Goal: Obtain resource: Download file/media

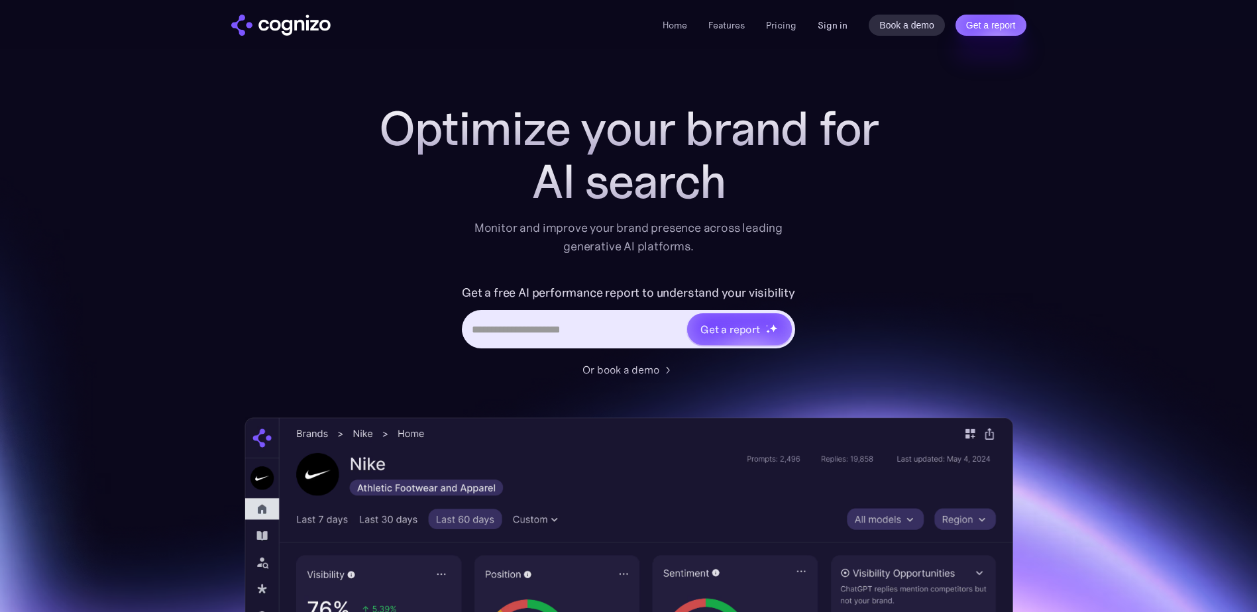
click at [841, 23] on link "Sign in" at bounding box center [832, 25] width 30 height 16
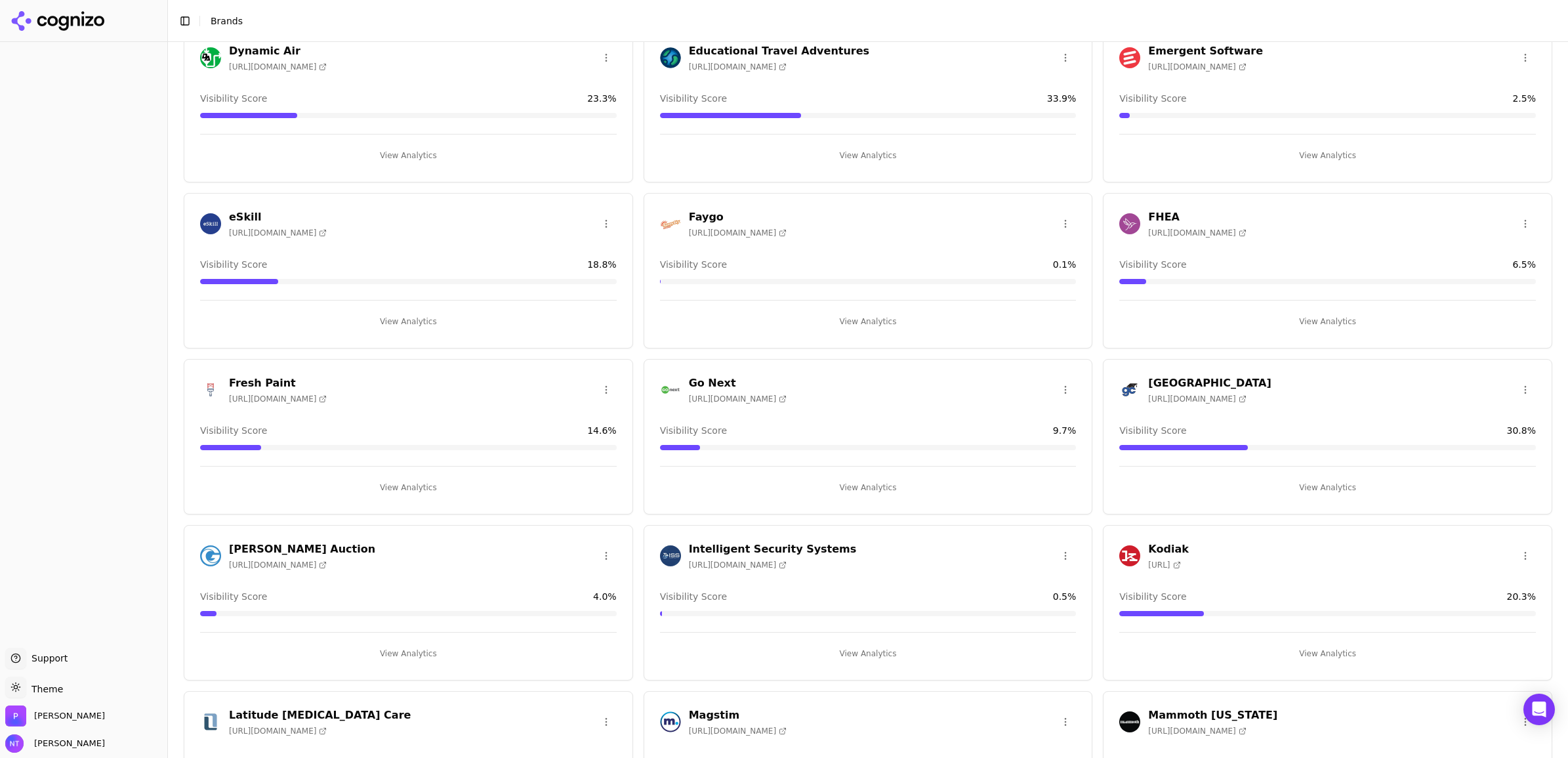
scroll to position [903, 0]
click at [1197, 397] on span "[URL][DOMAIN_NAME]" at bounding box center [1197, 397] width 98 height 11
click at [1179, 376] on h3 "[GEOGRAPHIC_DATA]" at bounding box center [1209, 382] width 123 height 16
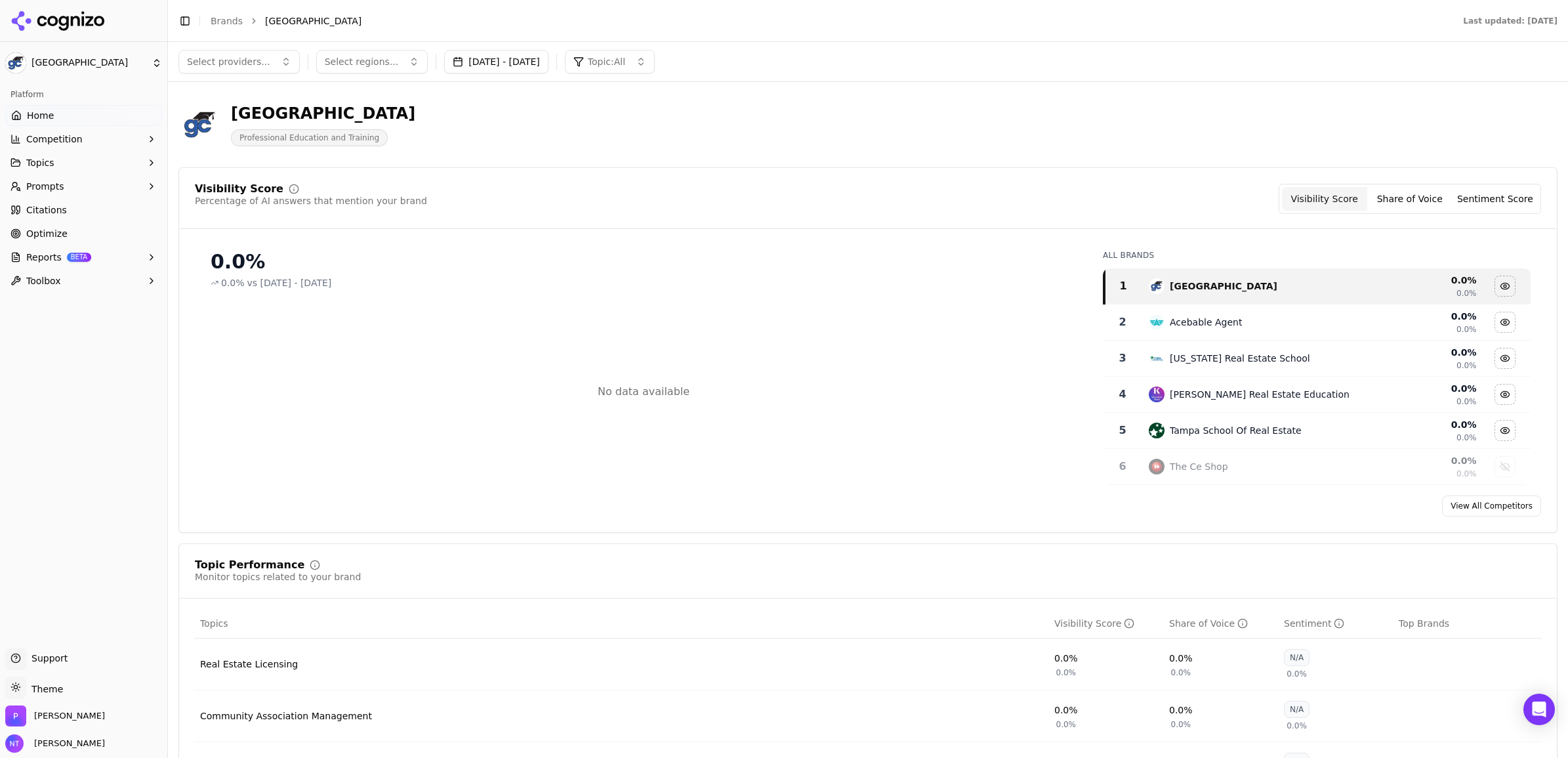
click at [66, 109] on link "Home" at bounding box center [83, 115] width 157 height 21
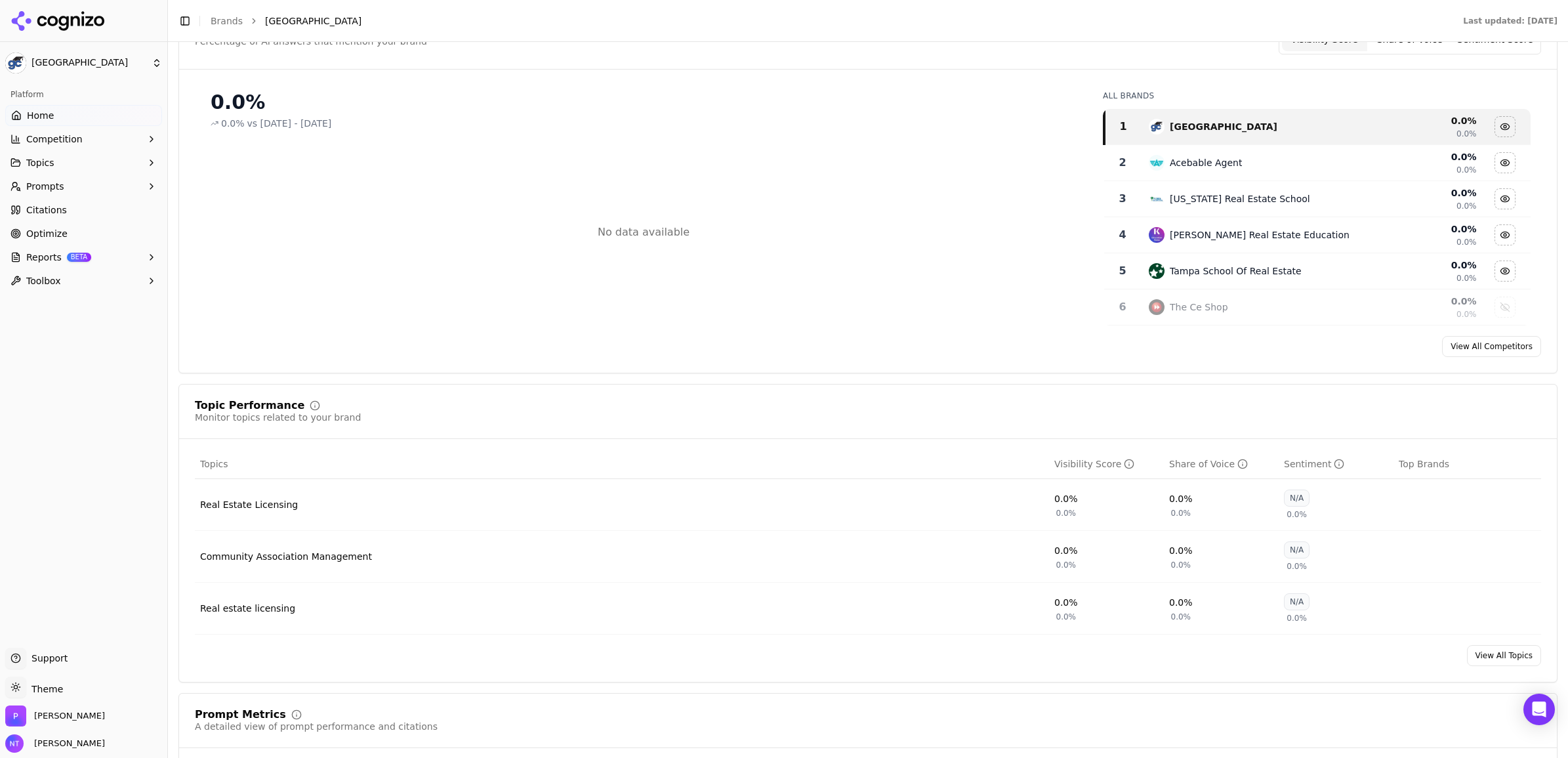
scroll to position [164, 0]
click at [267, 506] on div "Real Estate Licensing" at bounding box center [249, 499] width 98 height 13
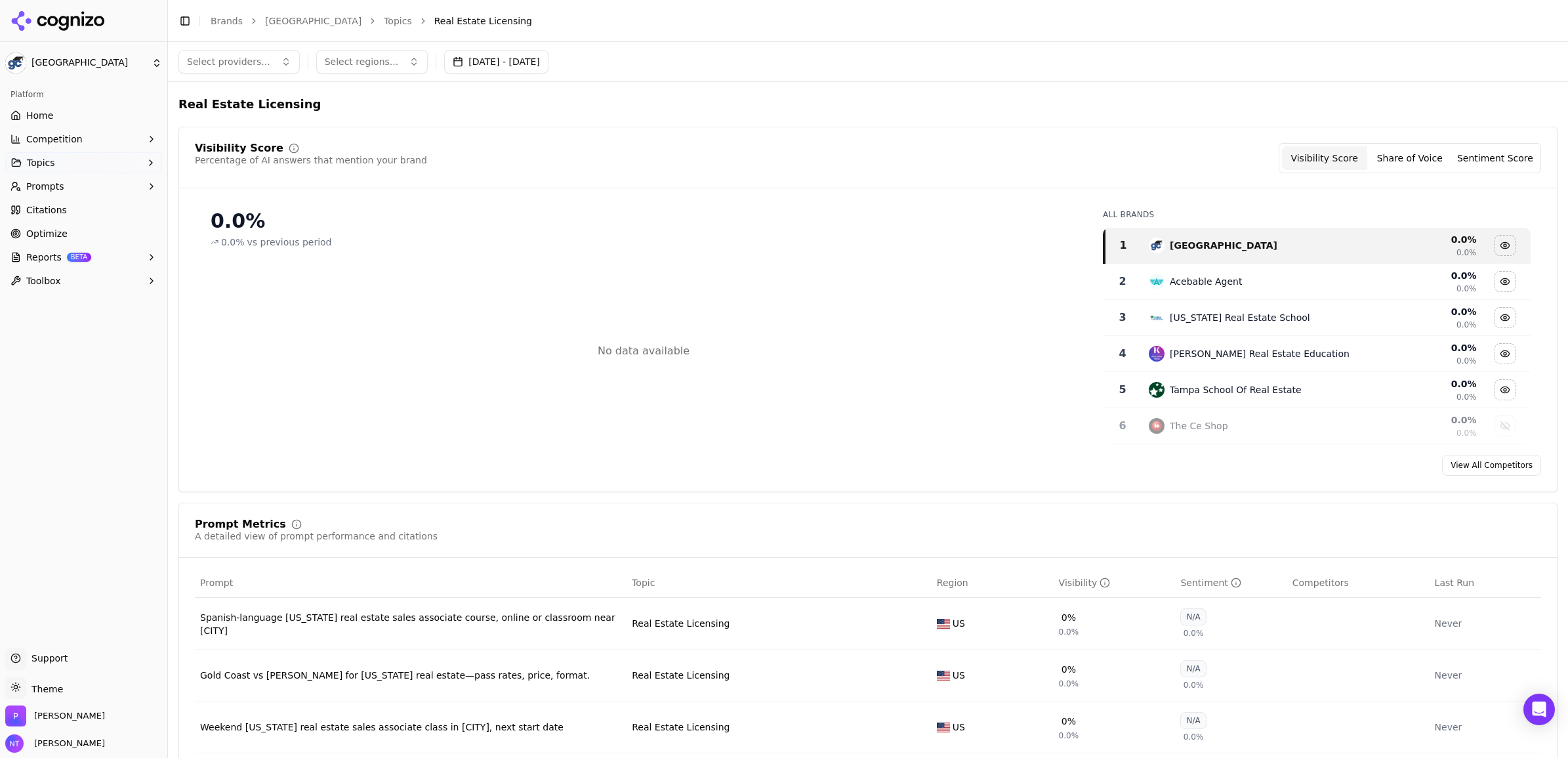
click at [59, 116] on link "Home" at bounding box center [83, 115] width 157 height 21
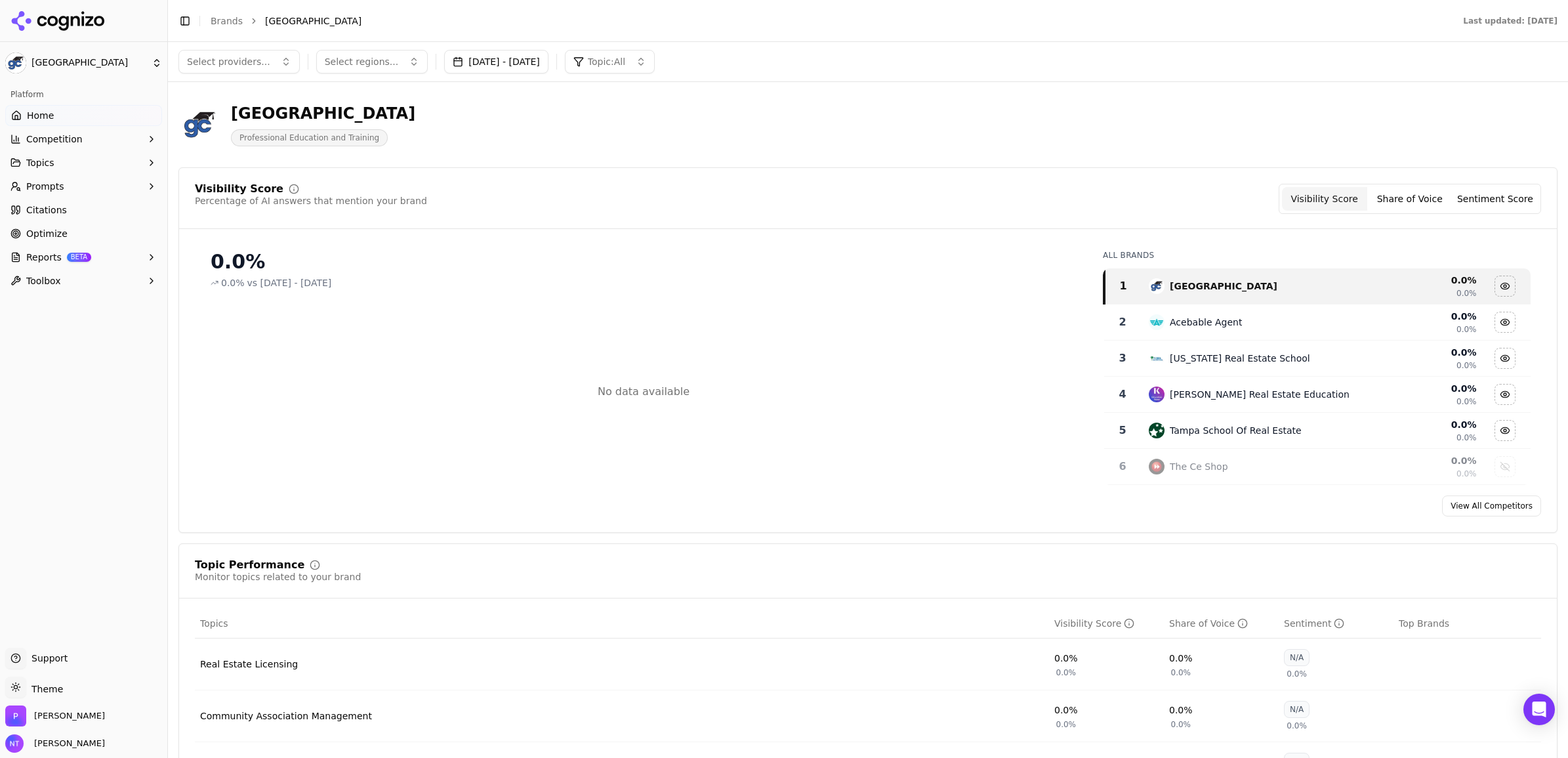
click at [540, 64] on button "[DATE] - [DATE]" at bounding box center [495, 61] width 104 height 24
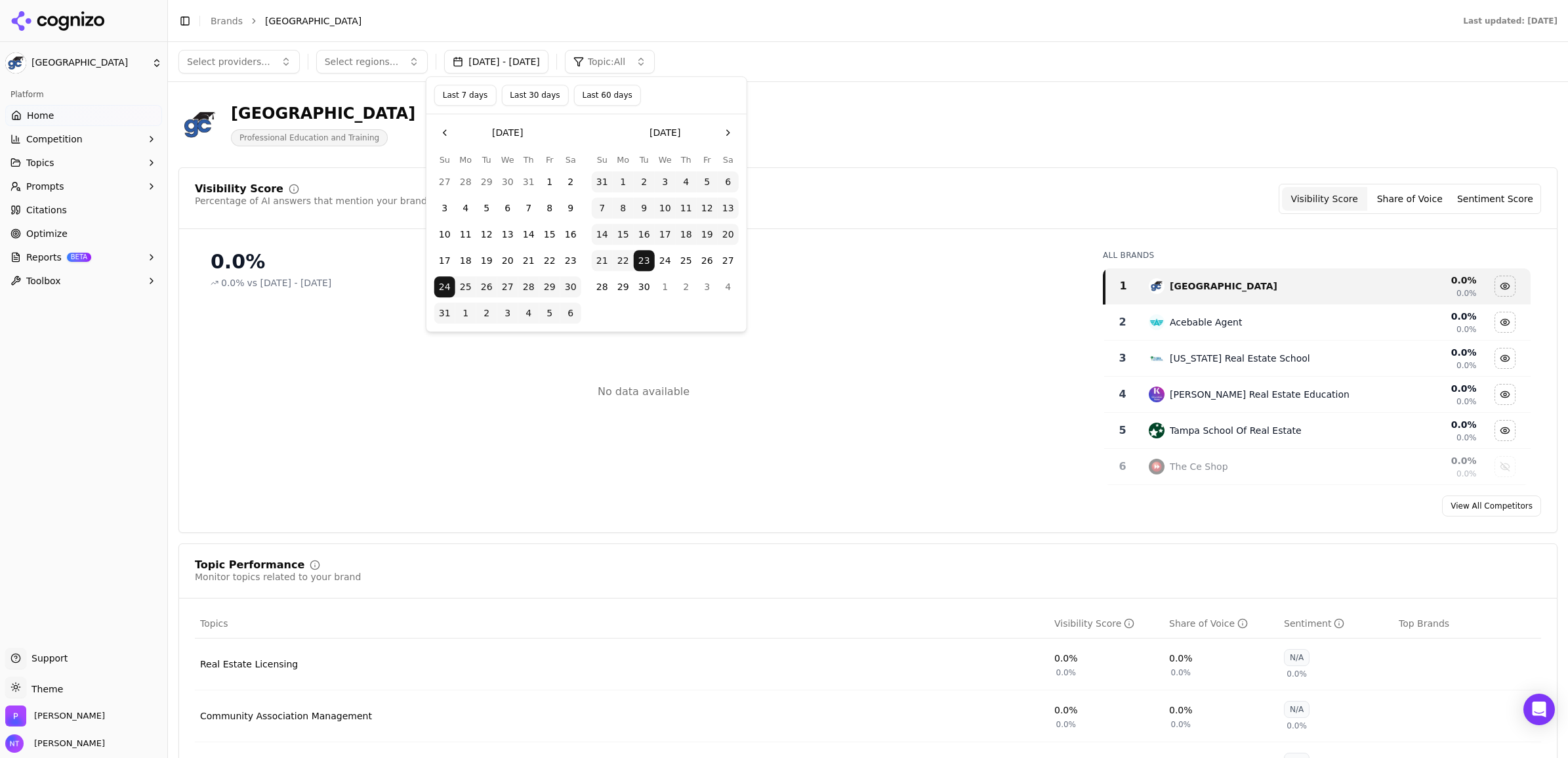
click at [522, 93] on button "Last 30 days" at bounding box center [535, 94] width 67 height 21
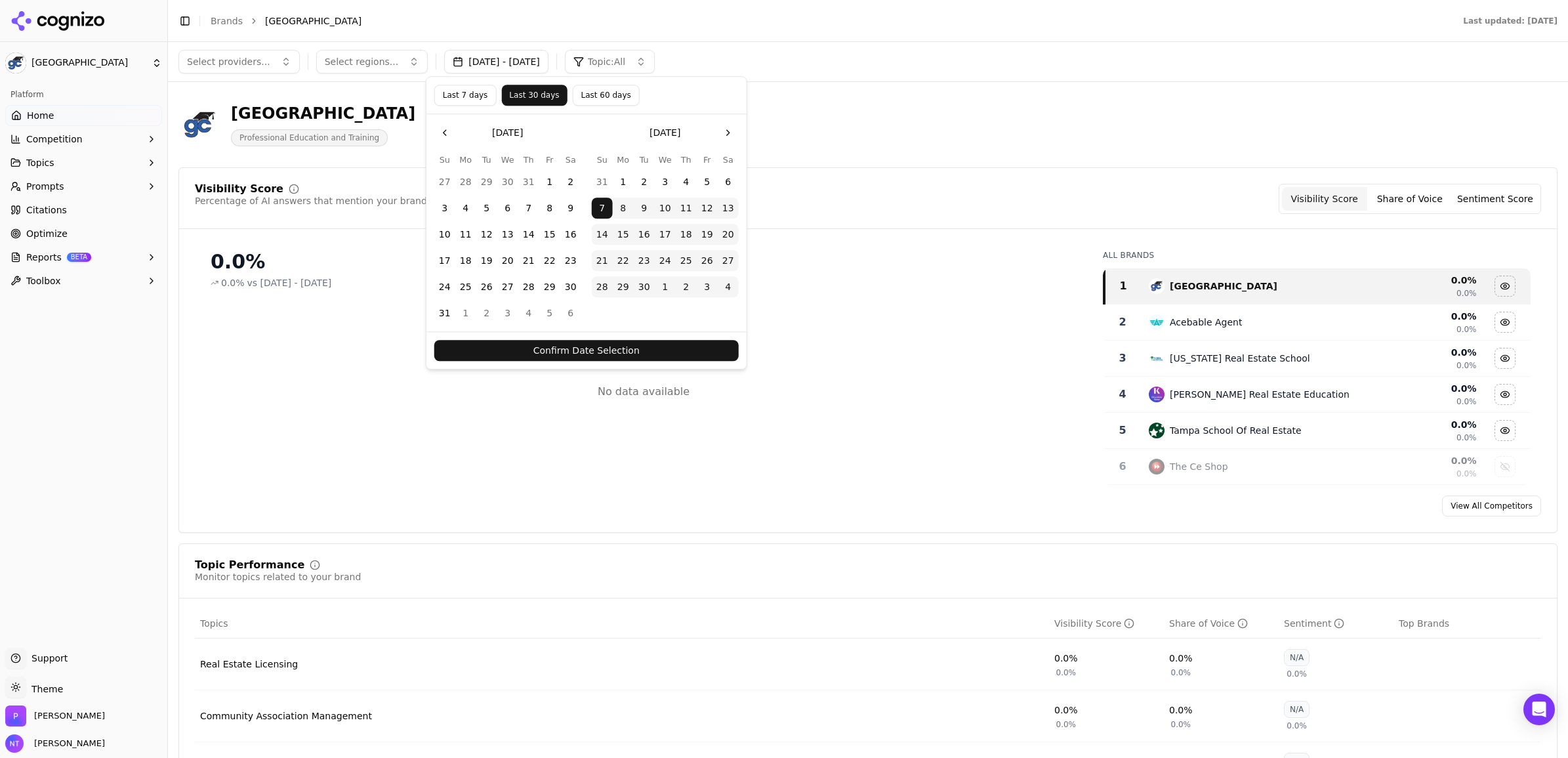
click at [584, 349] on button "Confirm Date Selection" at bounding box center [586, 350] width 304 height 21
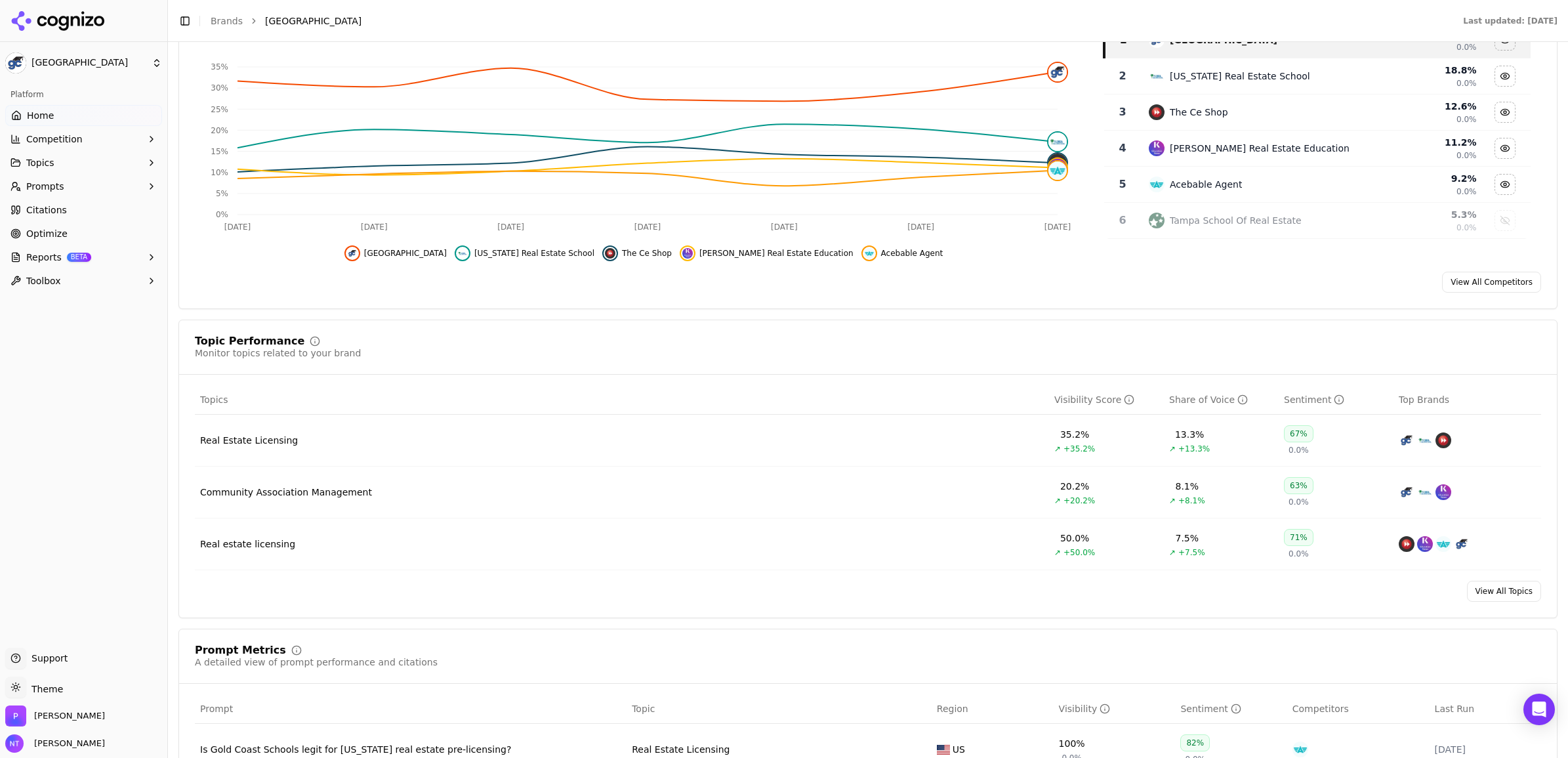
scroll to position [328, 0]
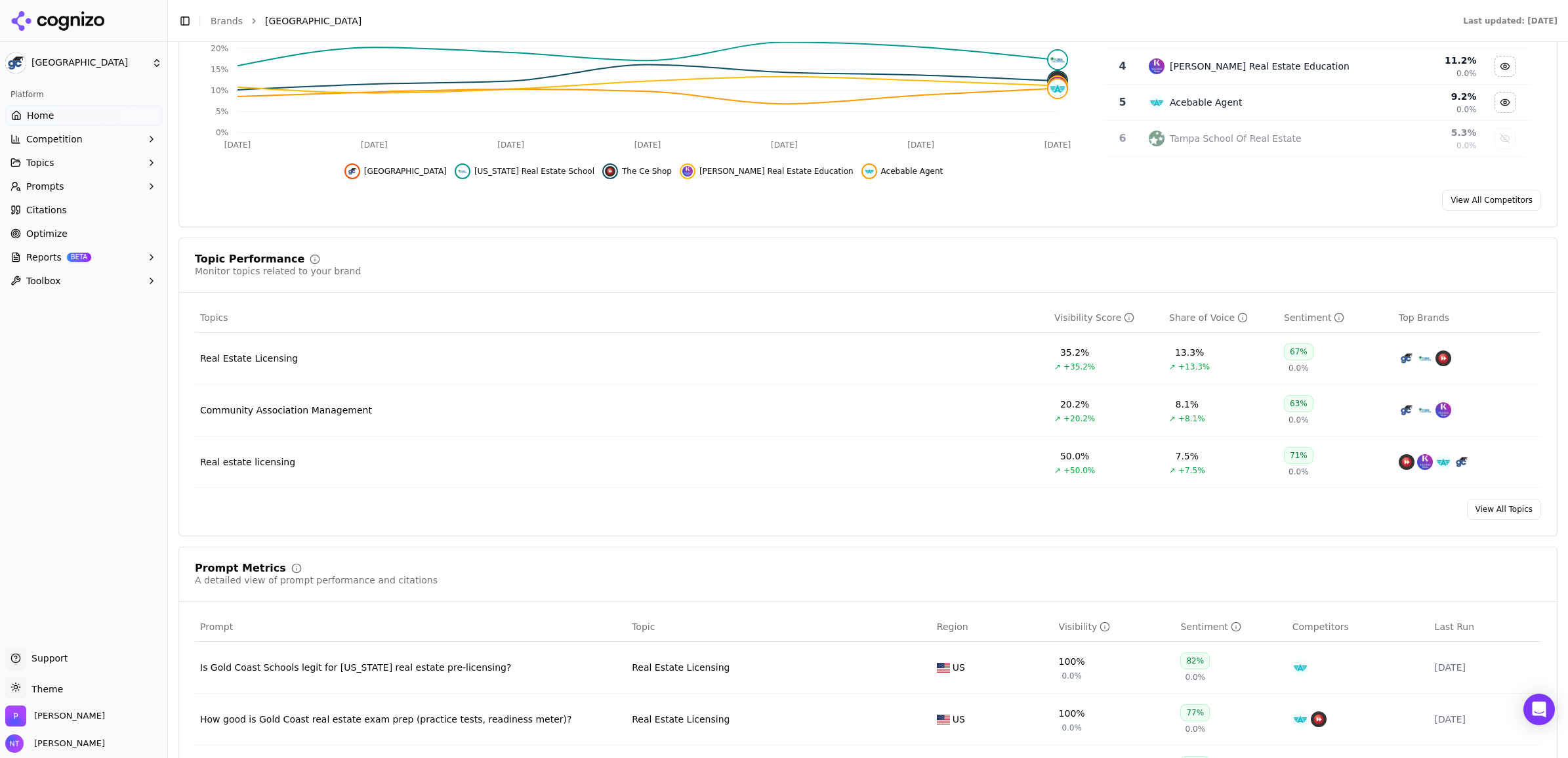
click at [788, 355] on td "Real Estate Licensing" at bounding box center [622, 359] width 855 height 52
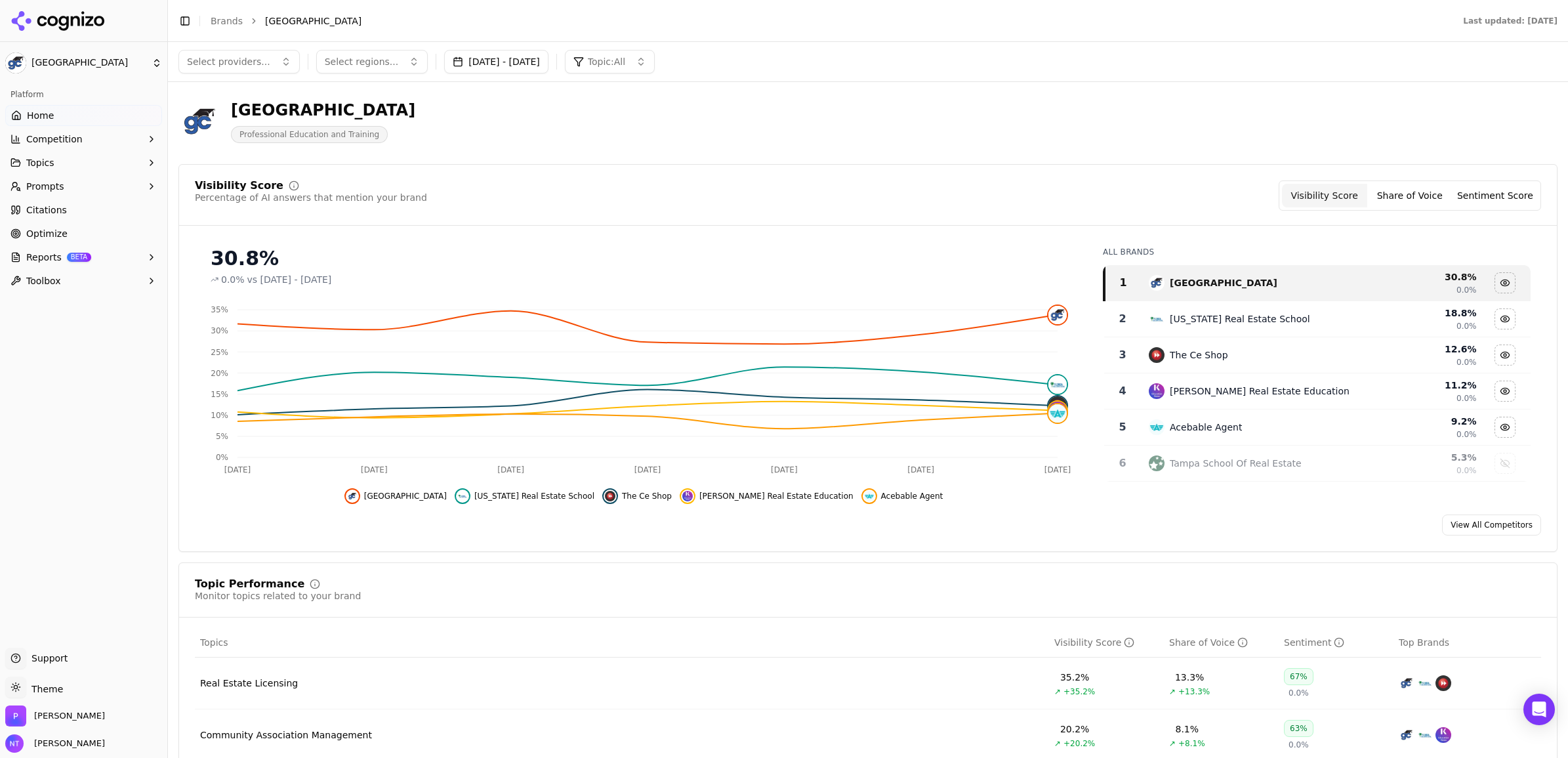
scroll to position [0, 0]
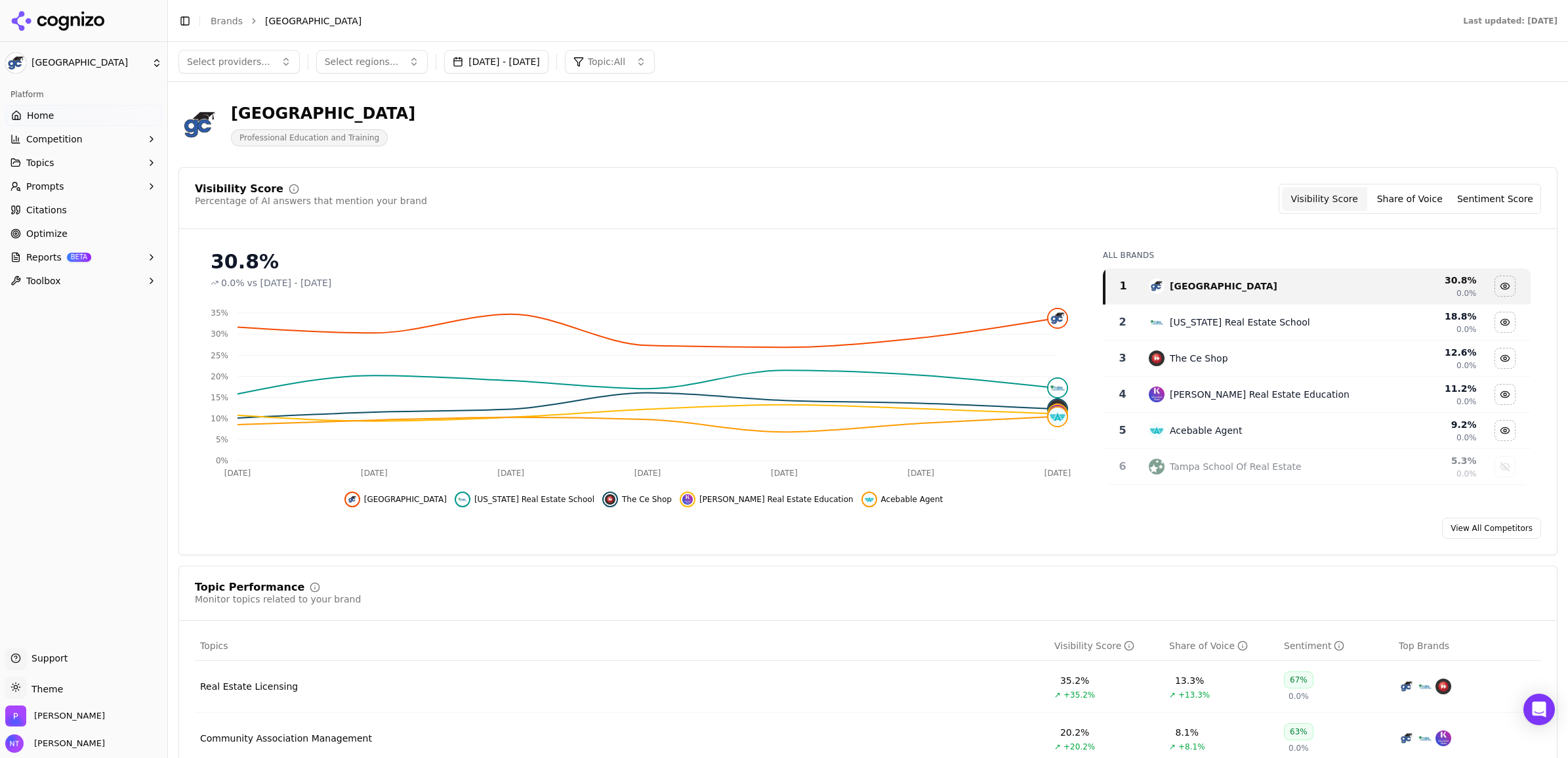
click at [53, 164] on button "Topics" at bounding box center [83, 162] width 157 height 21
click at [59, 181] on span "Real Estate Licensing" at bounding box center [83, 183] width 114 height 13
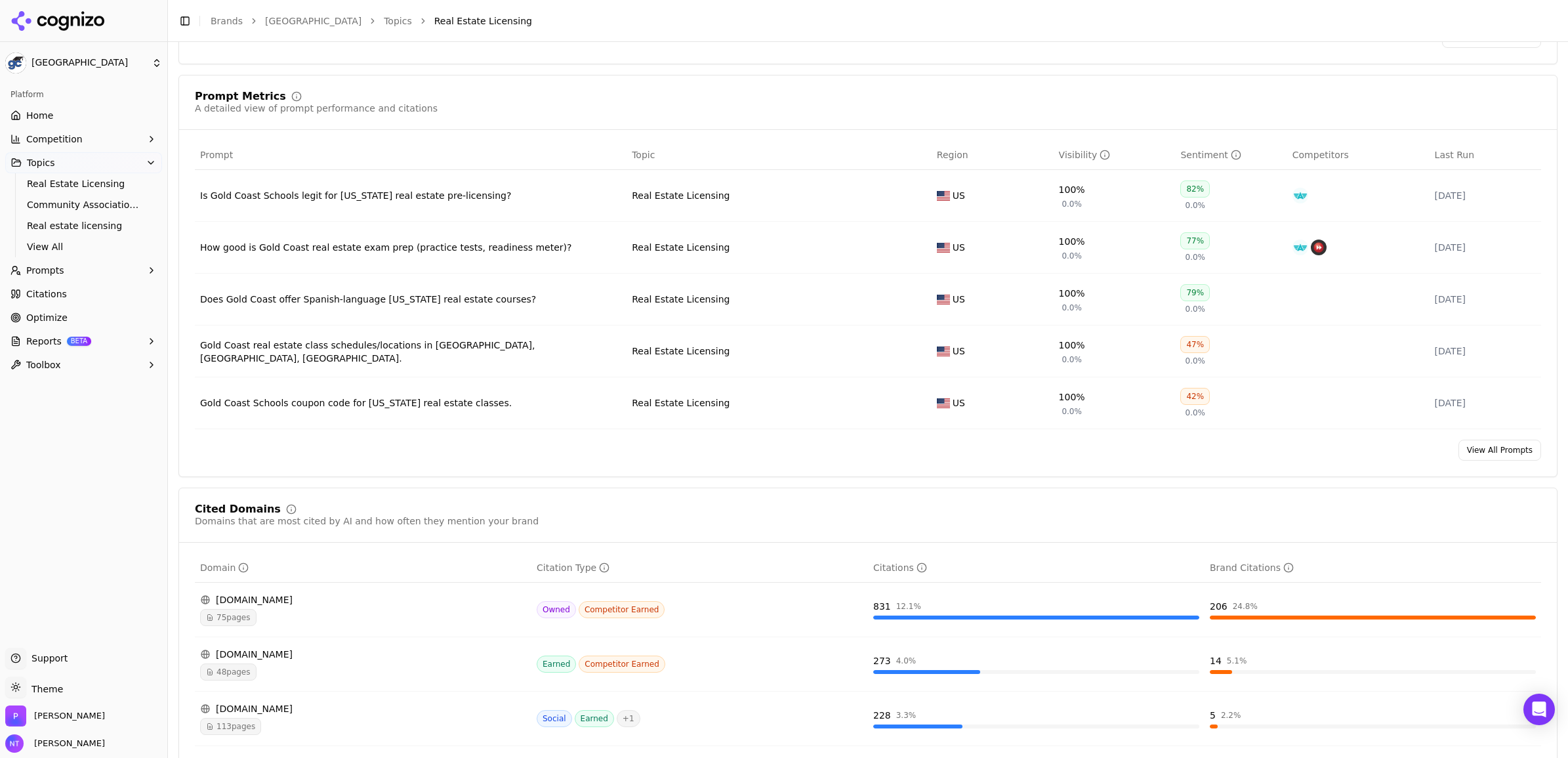
scroll to position [492, 0]
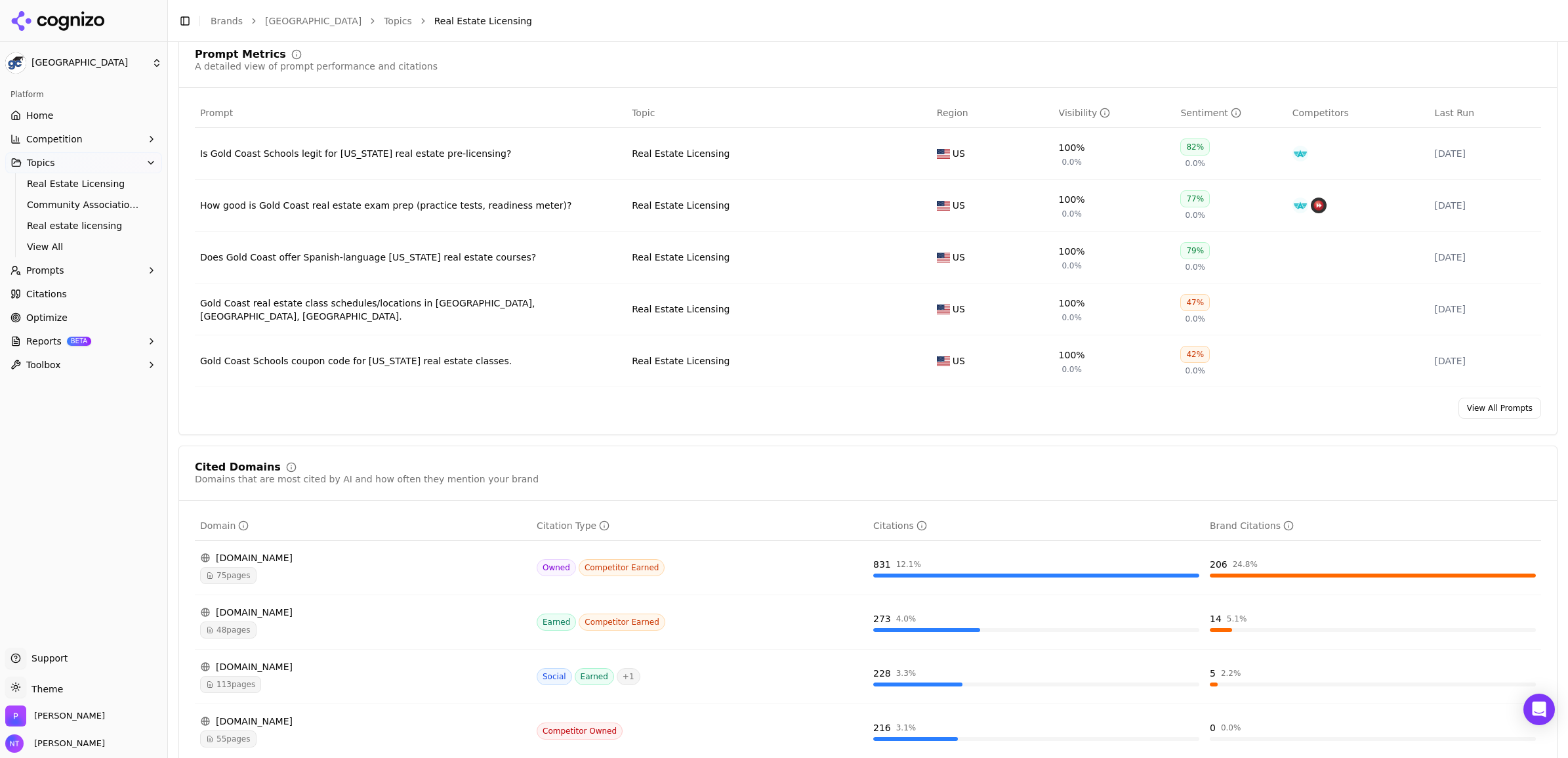
click at [1477, 417] on link "View All Prompts" at bounding box center [1500, 407] width 82 height 21
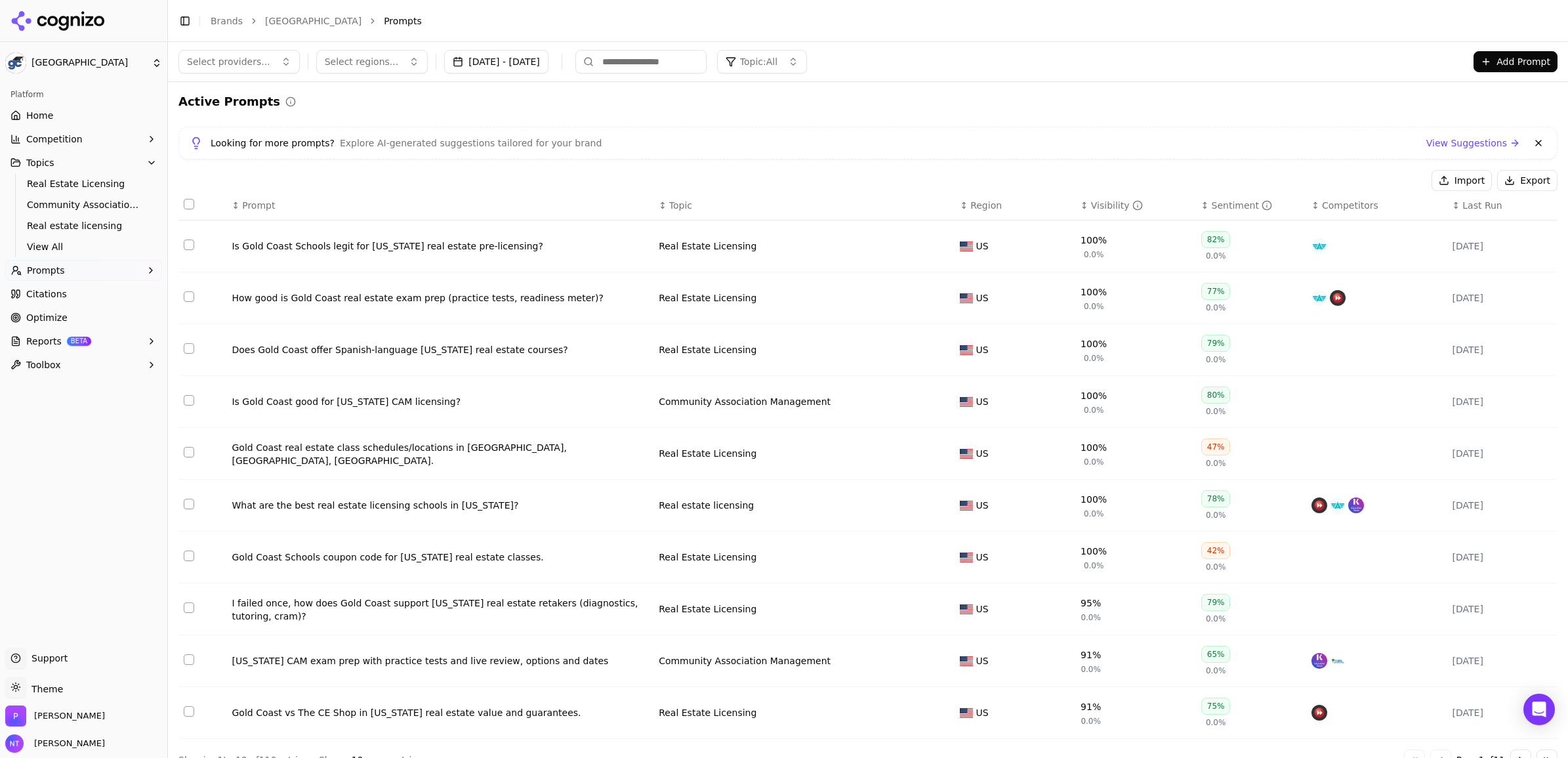
click at [318, 20] on link "[GEOGRAPHIC_DATA]" at bounding box center [313, 21] width 96 height 13
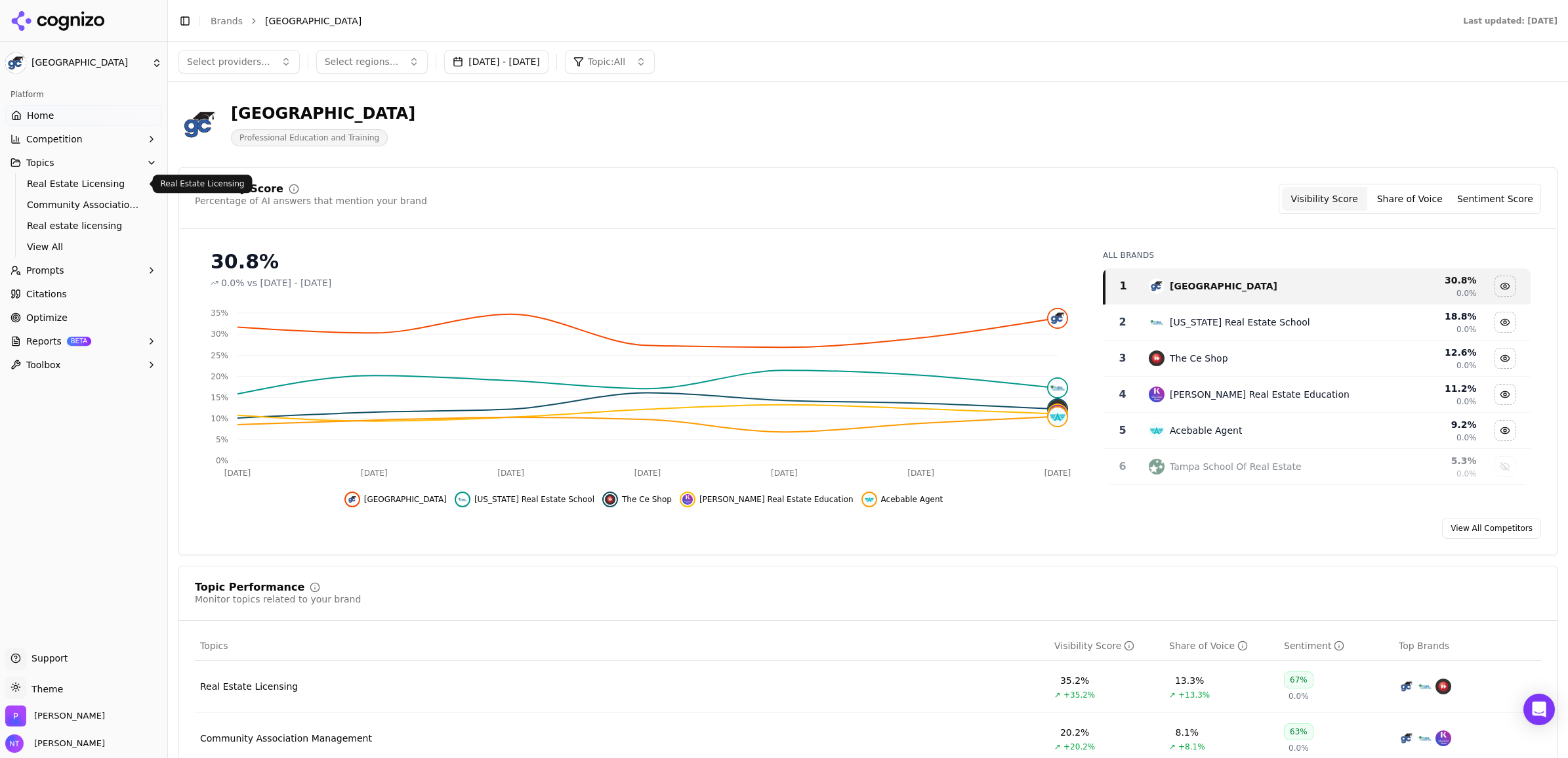
click at [84, 182] on span "Real Estate Licensing" at bounding box center [83, 183] width 114 height 13
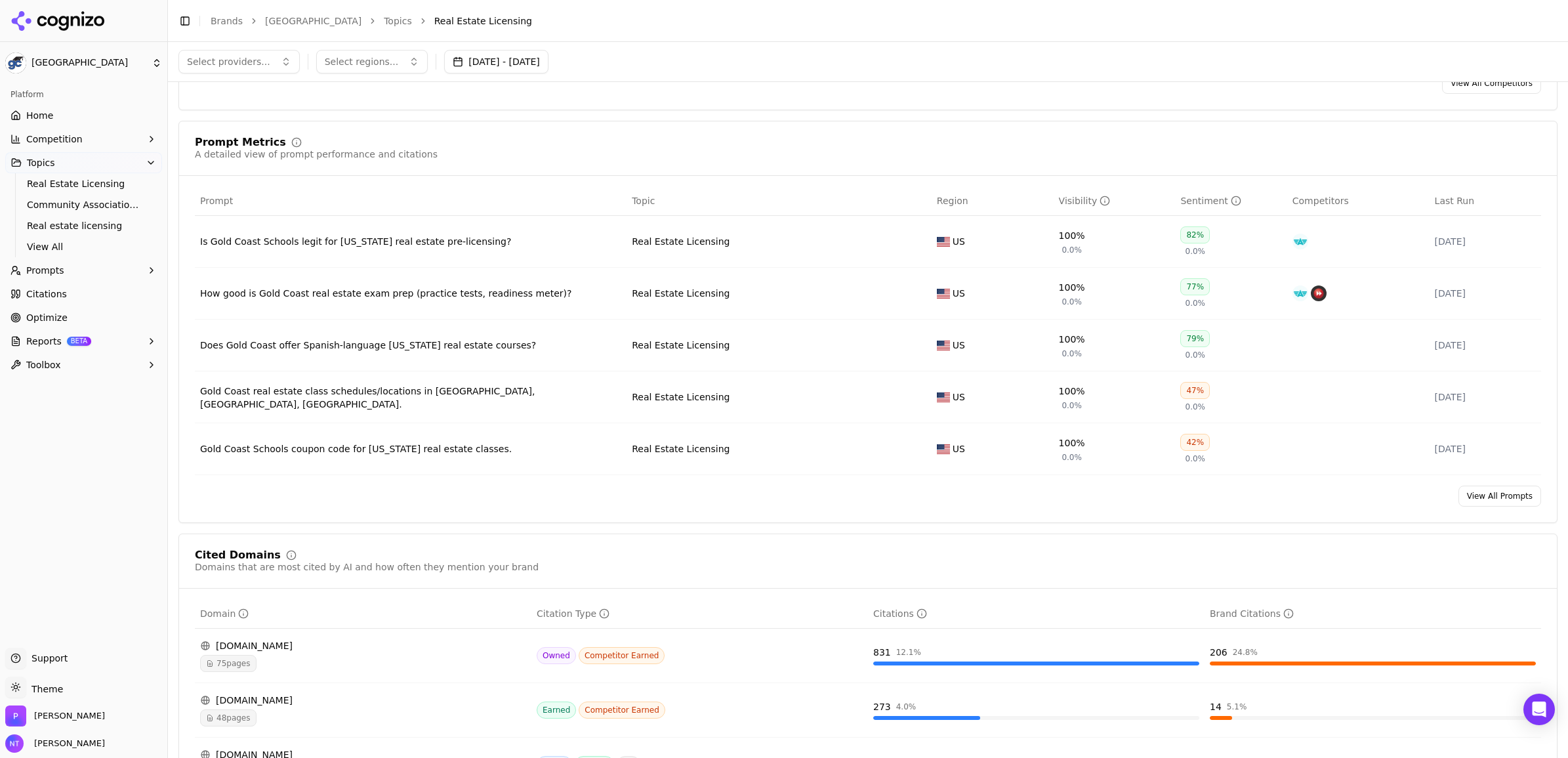
scroll to position [246, 0]
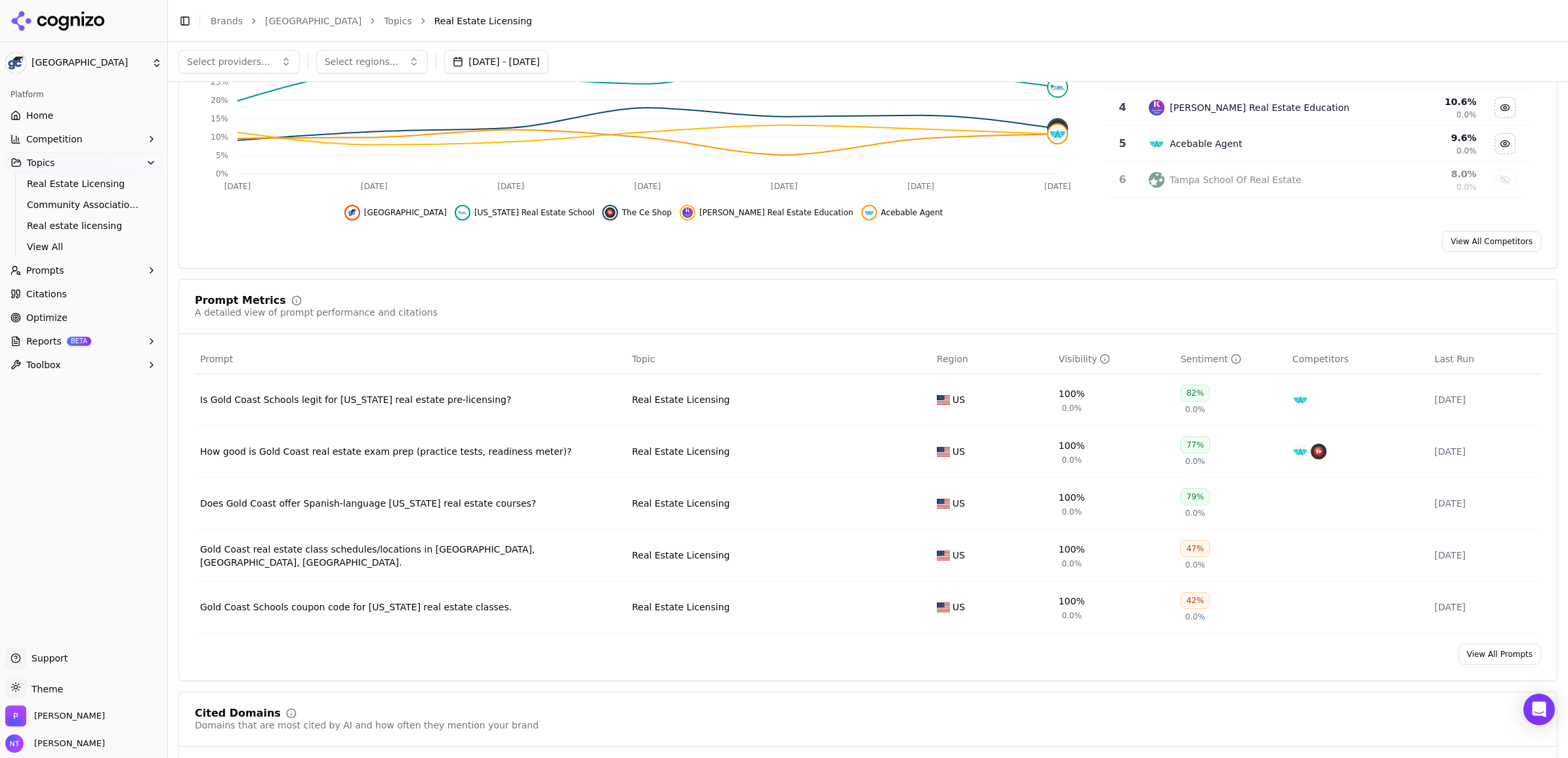
click at [1477, 663] on link "View All Prompts" at bounding box center [1500, 654] width 82 height 21
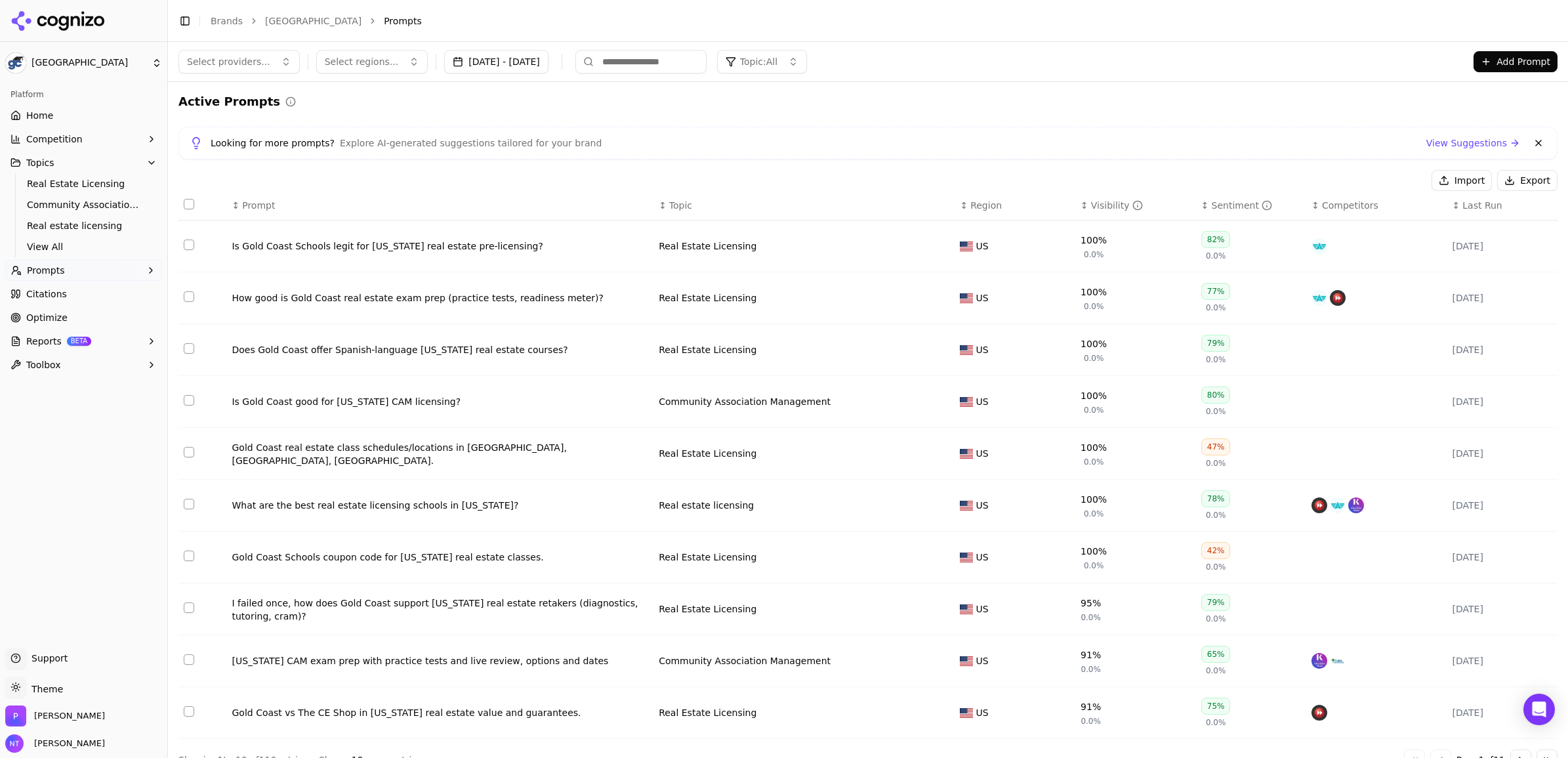
scroll to position [34, 0]
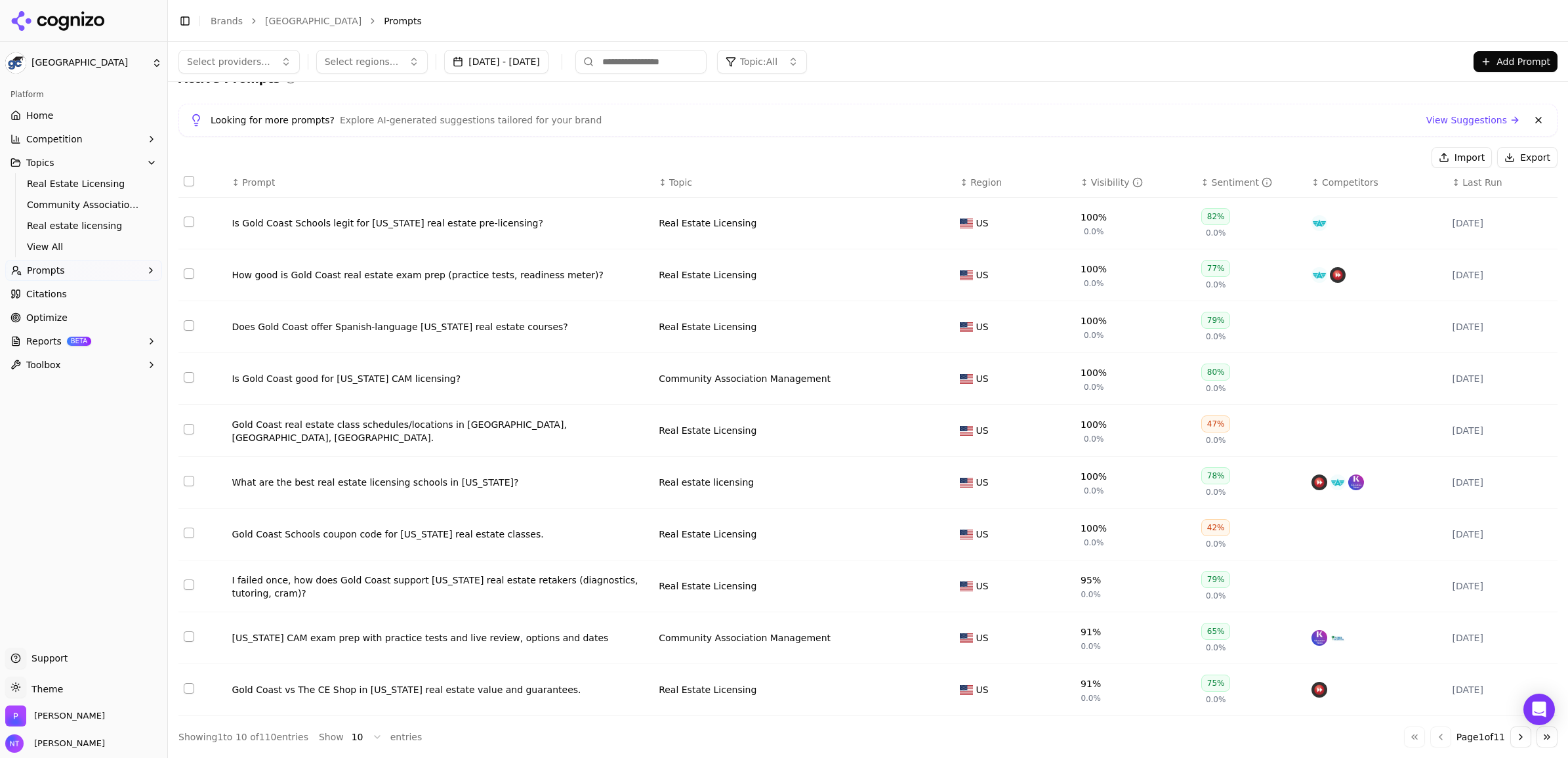
click at [1511, 737] on button "Go to next page" at bounding box center [1520, 736] width 21 height 21
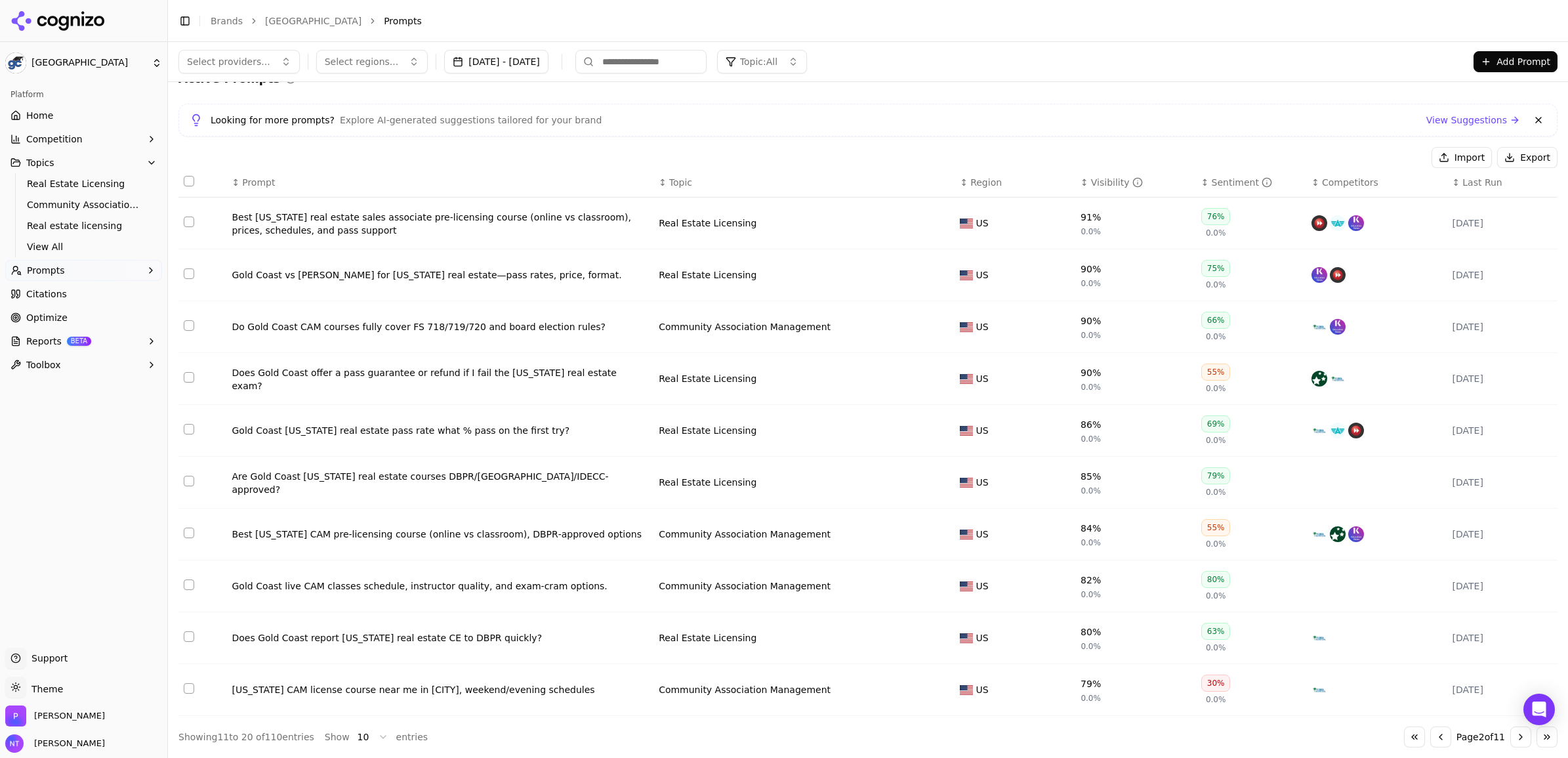
click at [1511, 737] on button "Go to next page" at bounding box center [1520, 736] width 21 height 21
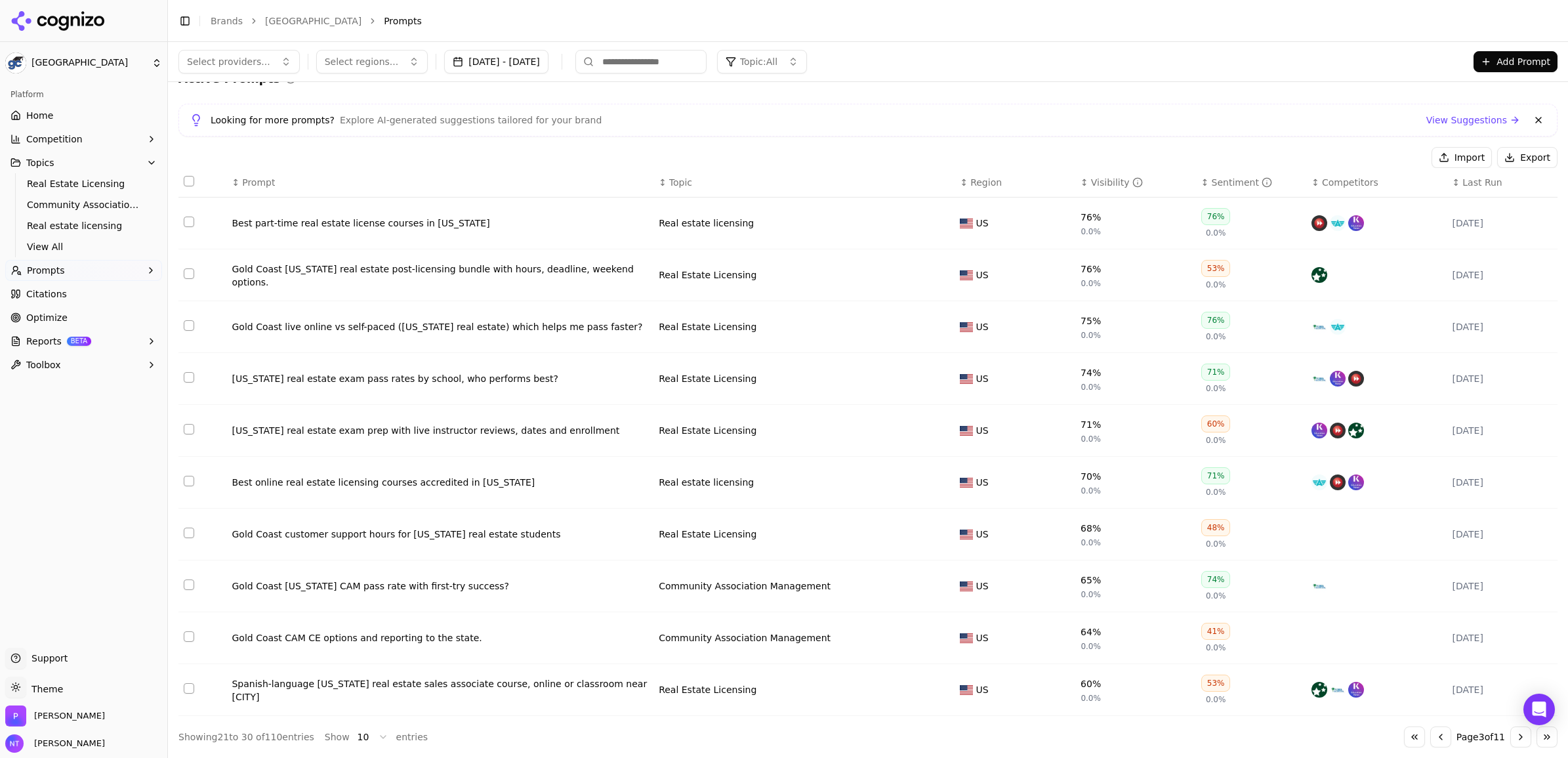
click at [1511, 737] on button "Go to next page" at bounding box center [1520, 736] width 21 height 21
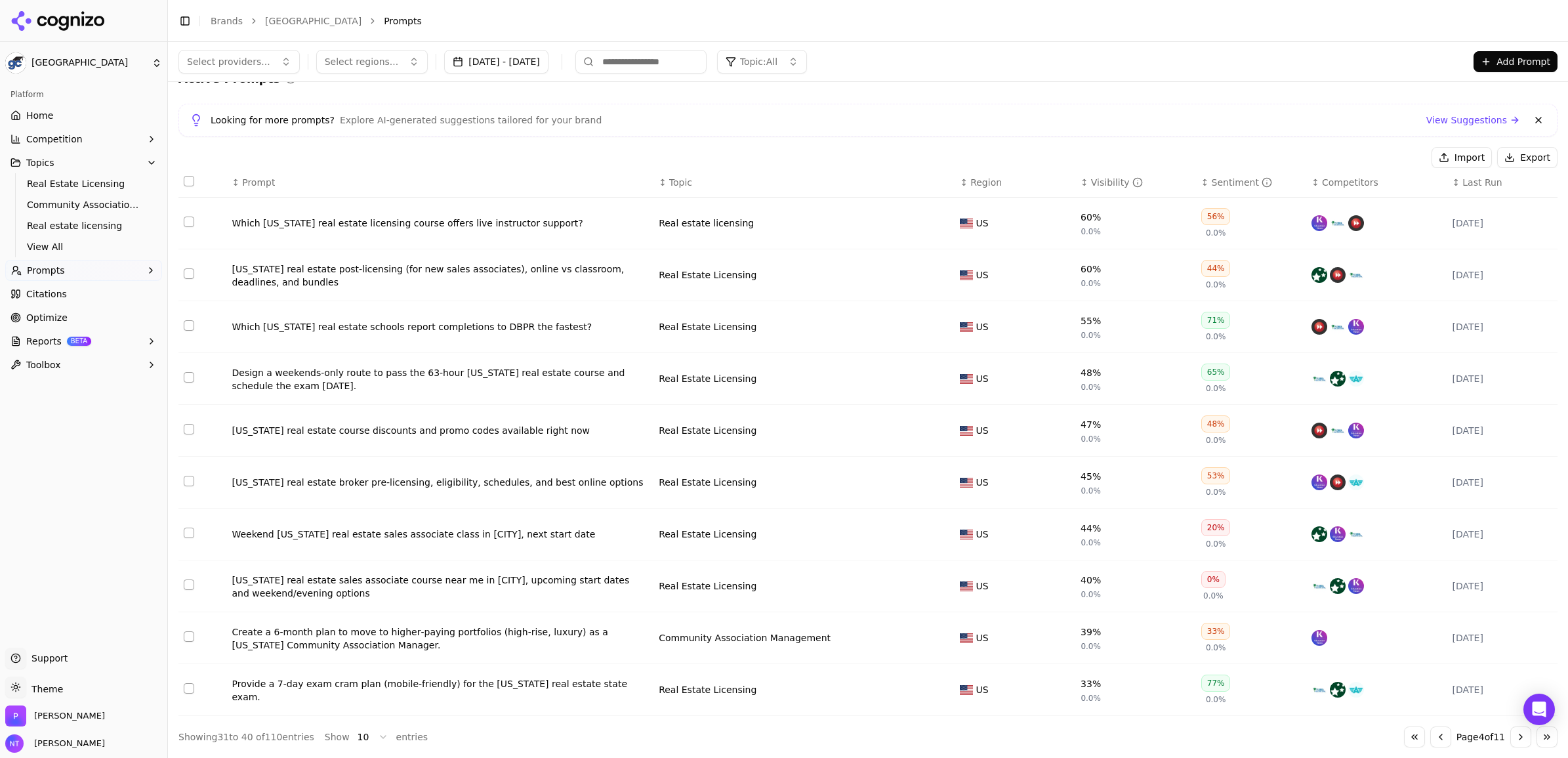
click at [1511, 737] on button "Go to next page" at bounding box center [1520, 736] width 21 height 21
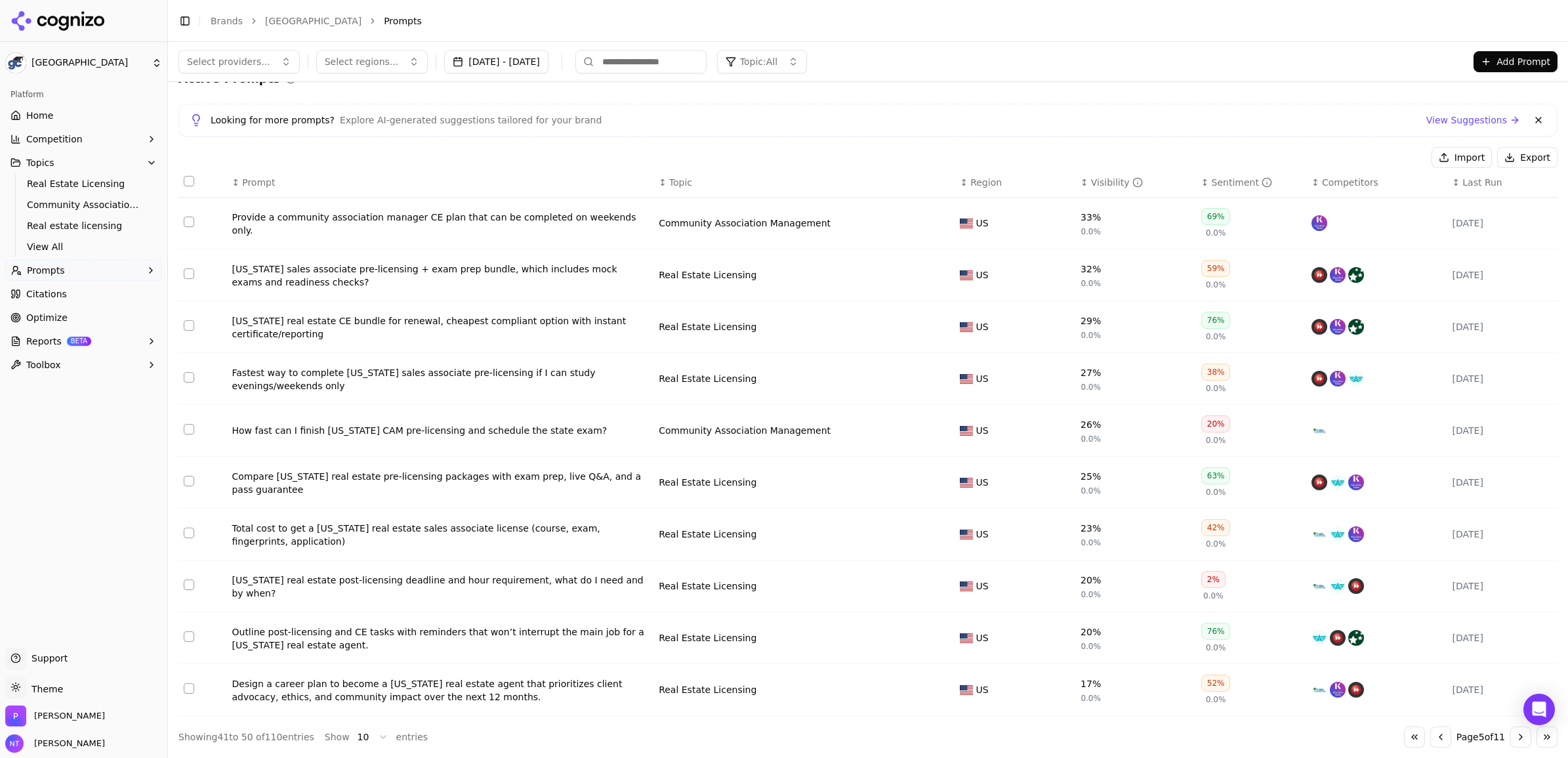
click at [52, 295] on span "Citations" at bounding box center [46, 293] width 41 height 13
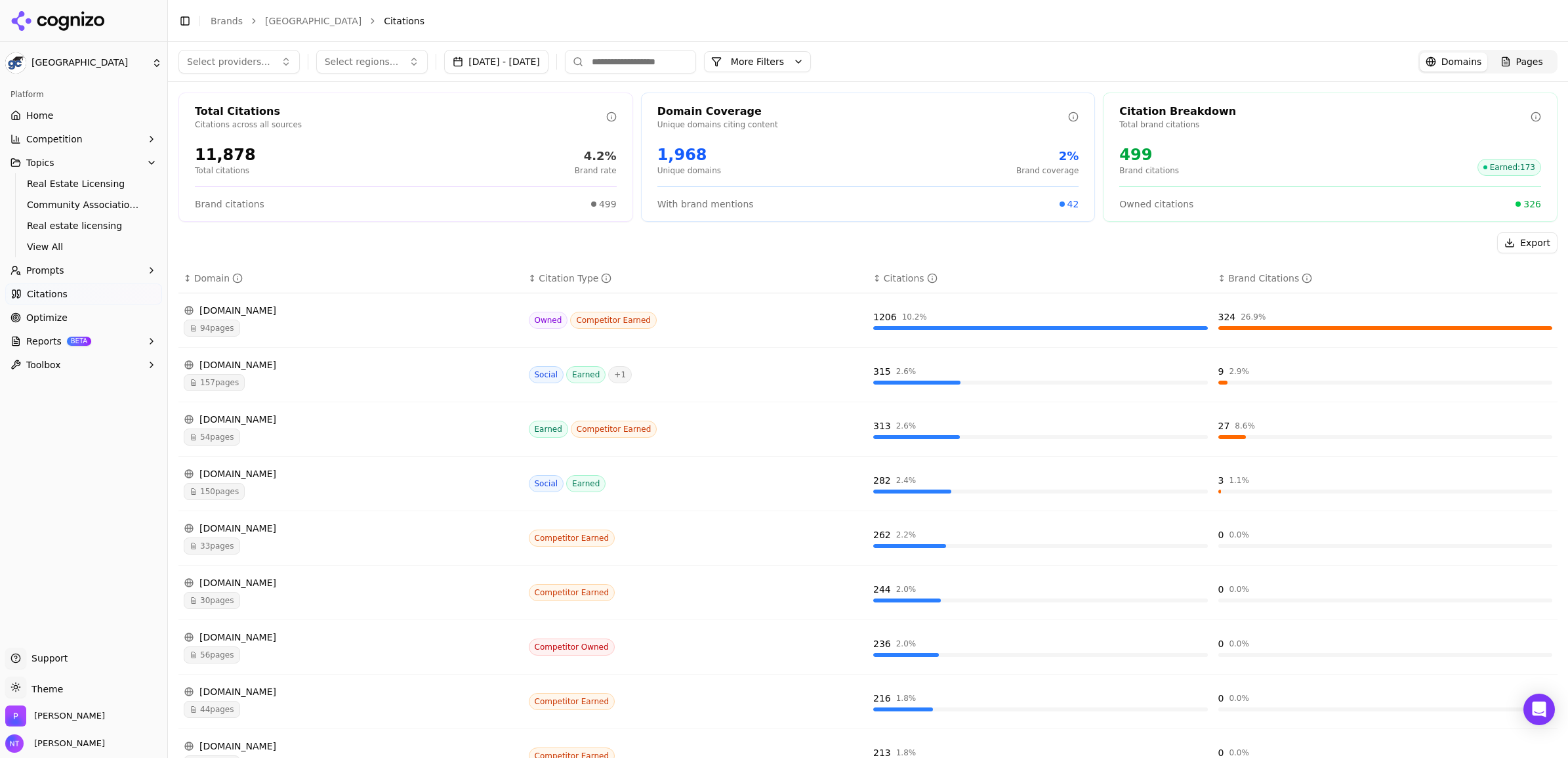
click at [213, 330] on span "94 pages" at bounding box center [211, 328] width 56 height 17
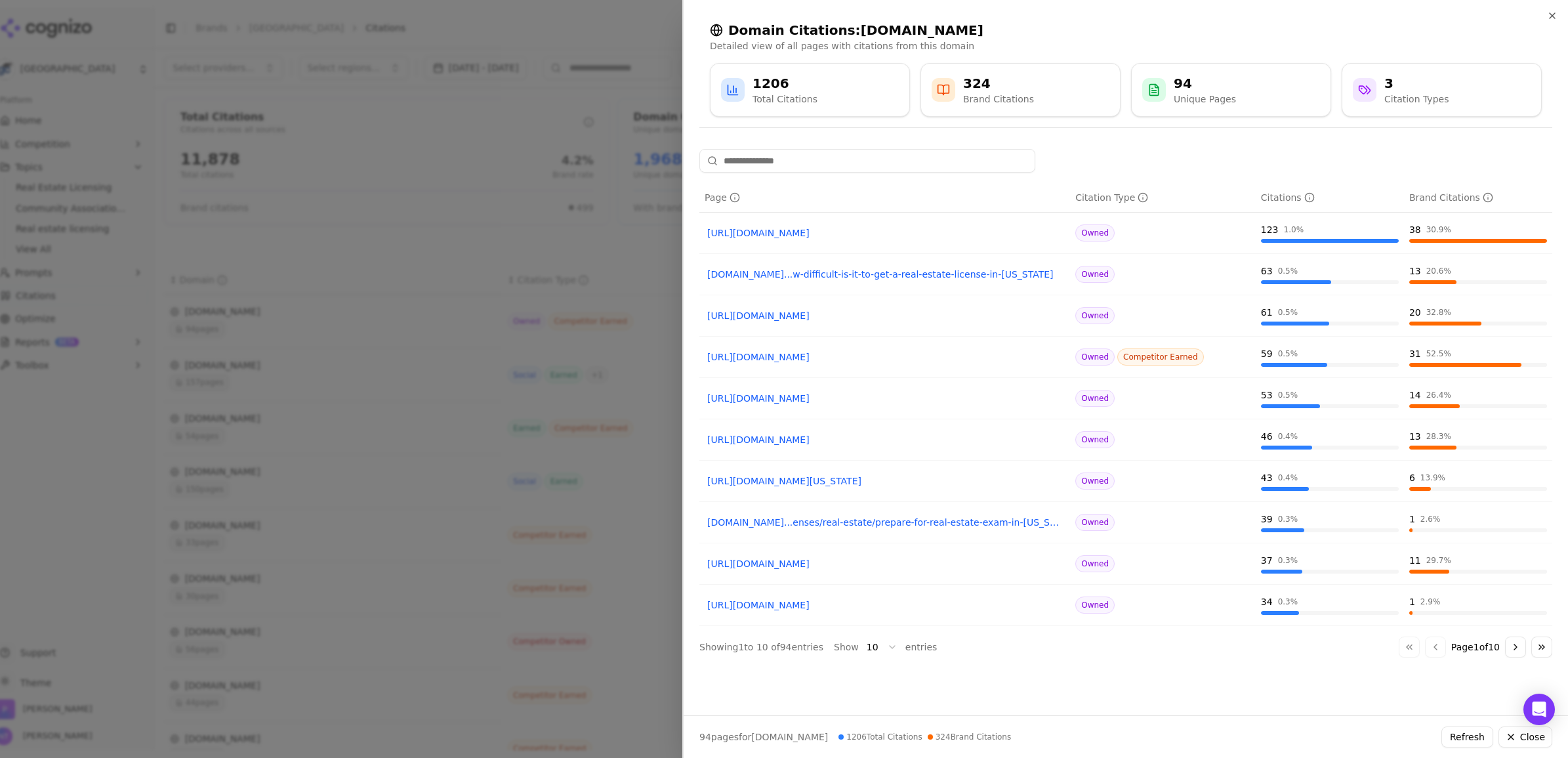
click at [1514, 651] on button "Go to next page" at bounding box center [1516, 647] width 21 height 21
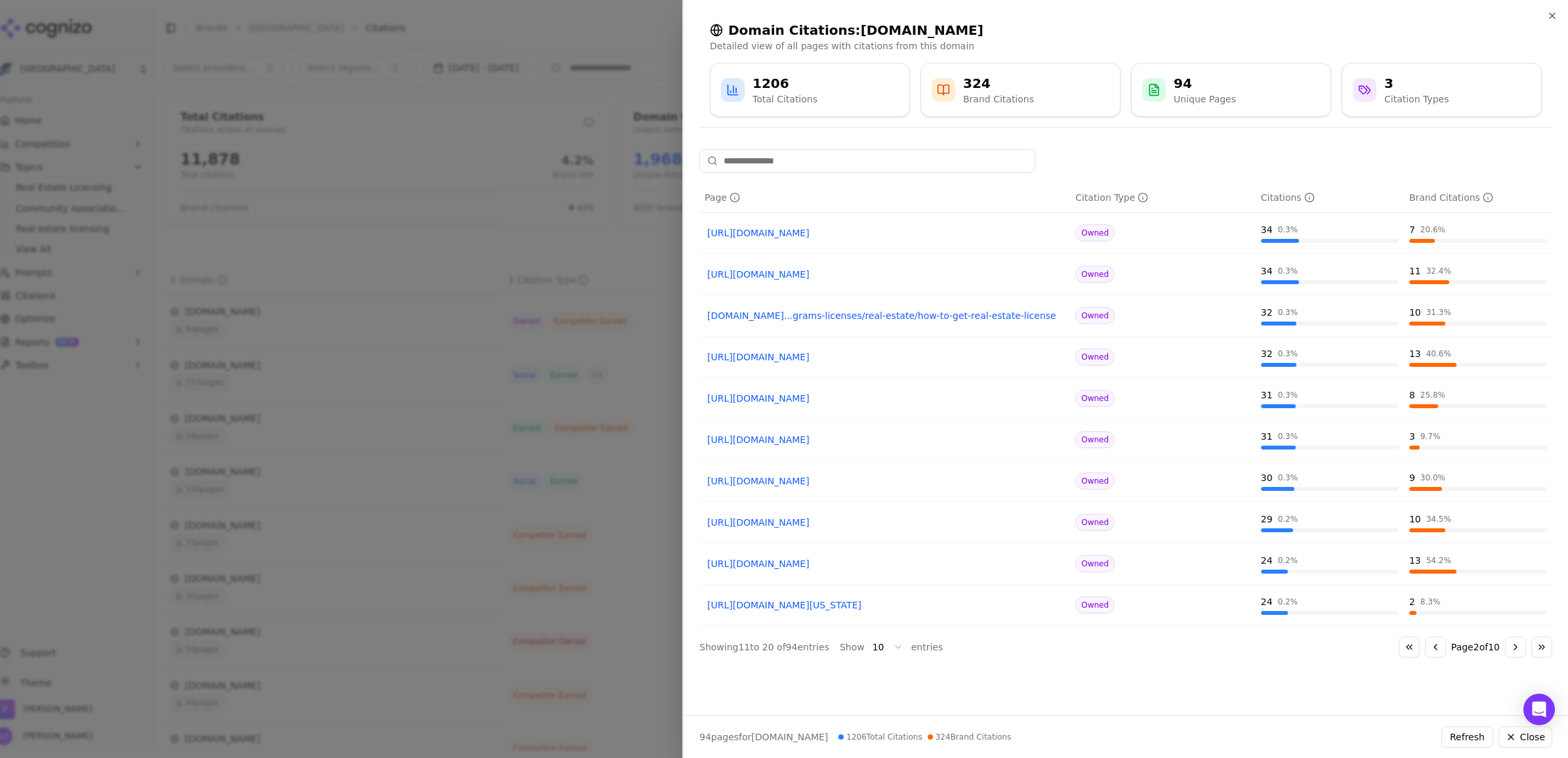
click at [1439, 651] on button "Go to previous page" at bounding box center [1435, 647] width 21 height 21
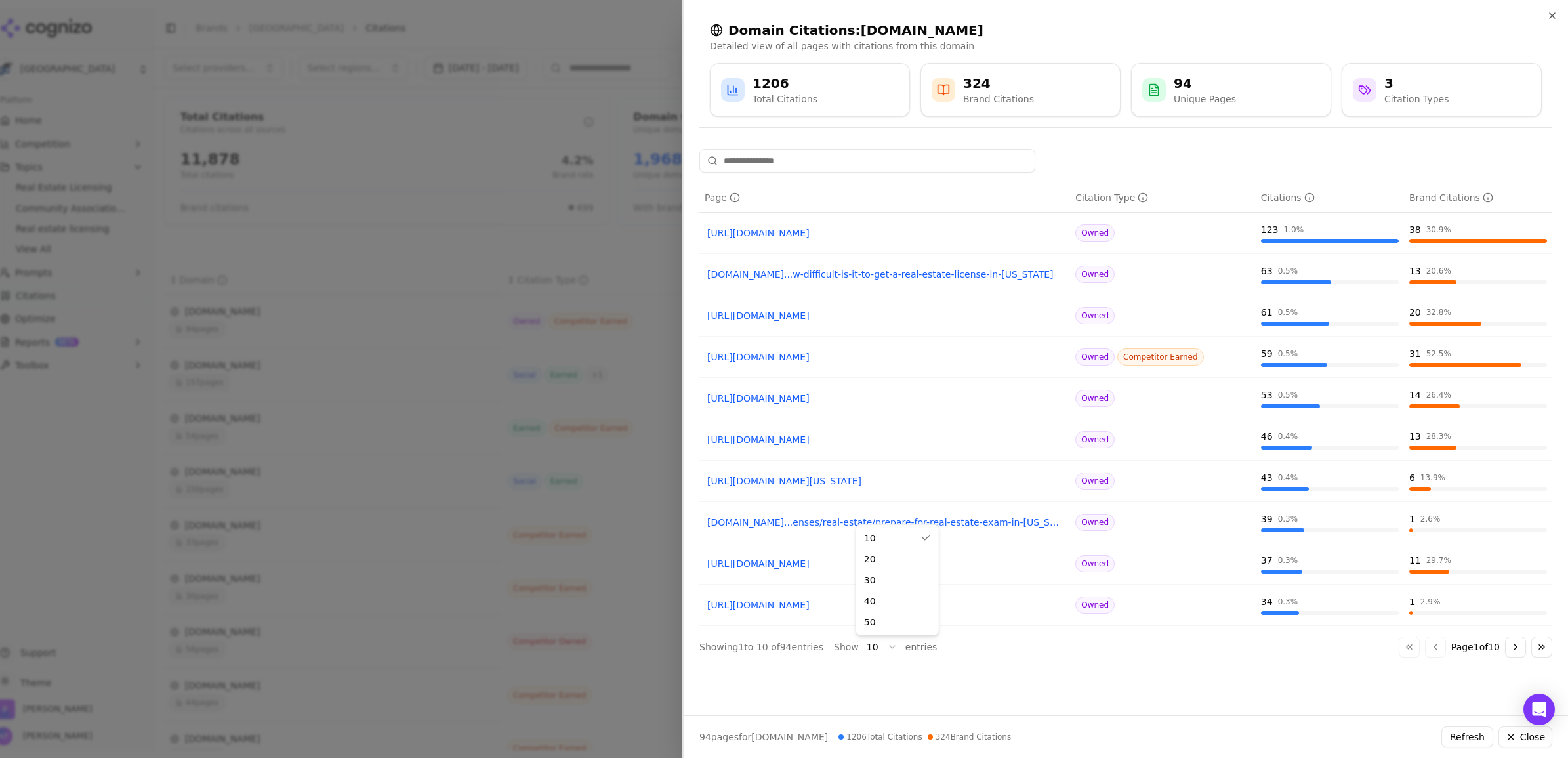
click at [888, 645] on body "Gold Coast Schools Platform Home Competition Topics Real Estate Licensing Commu…" at bounding box center [784, 379] width 1568 height 758
click at [1498, 207] on th "Brand Citations" at bounding box center [1479, 198] width 149 height 30
click at [1548, 12] on icon "button" at bounding box center [1552, 16] width 11 height 11
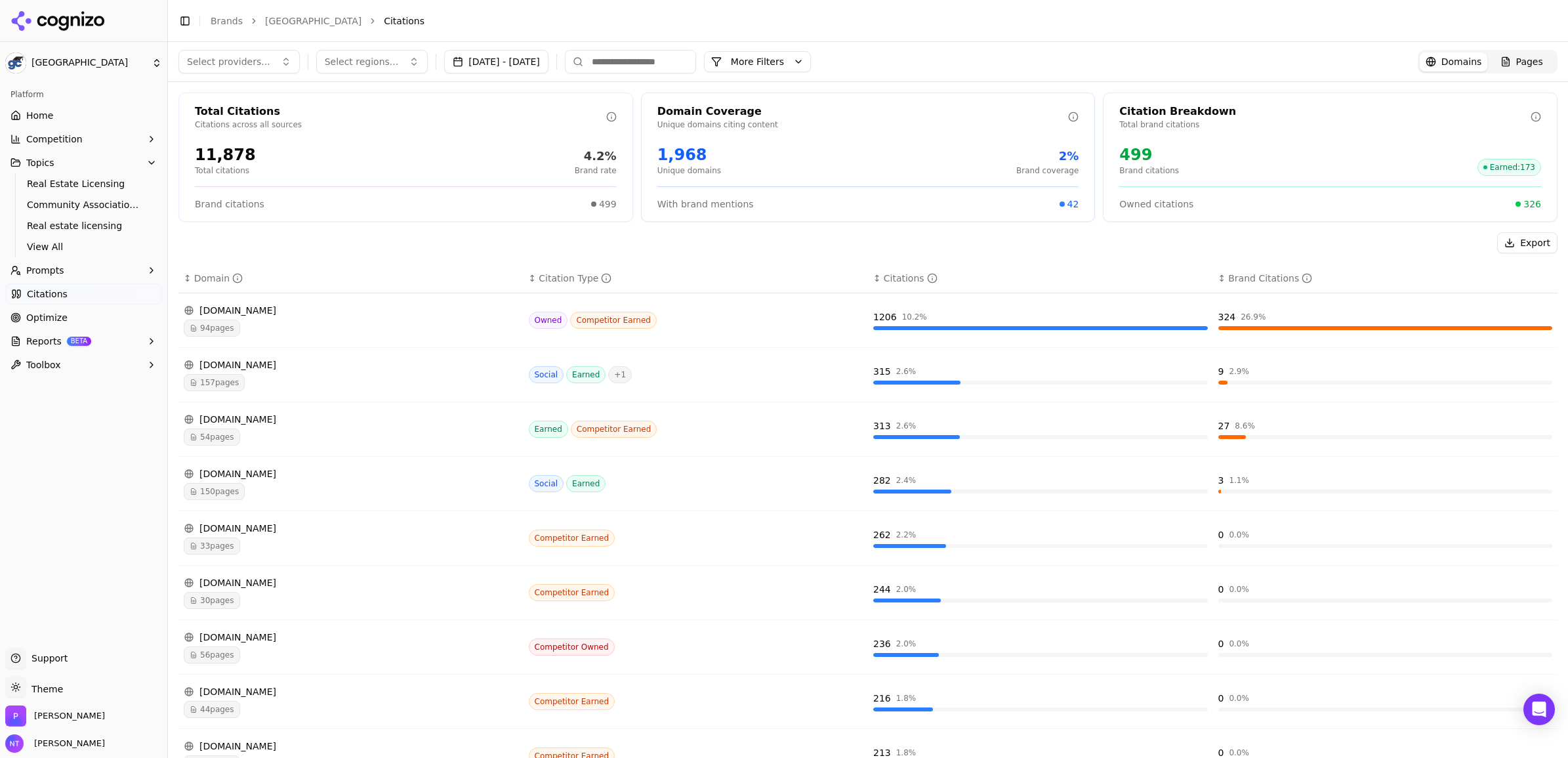
click at [1517, 61] on span "Pages" at bounding box center [1529, 61] width 27 height 13
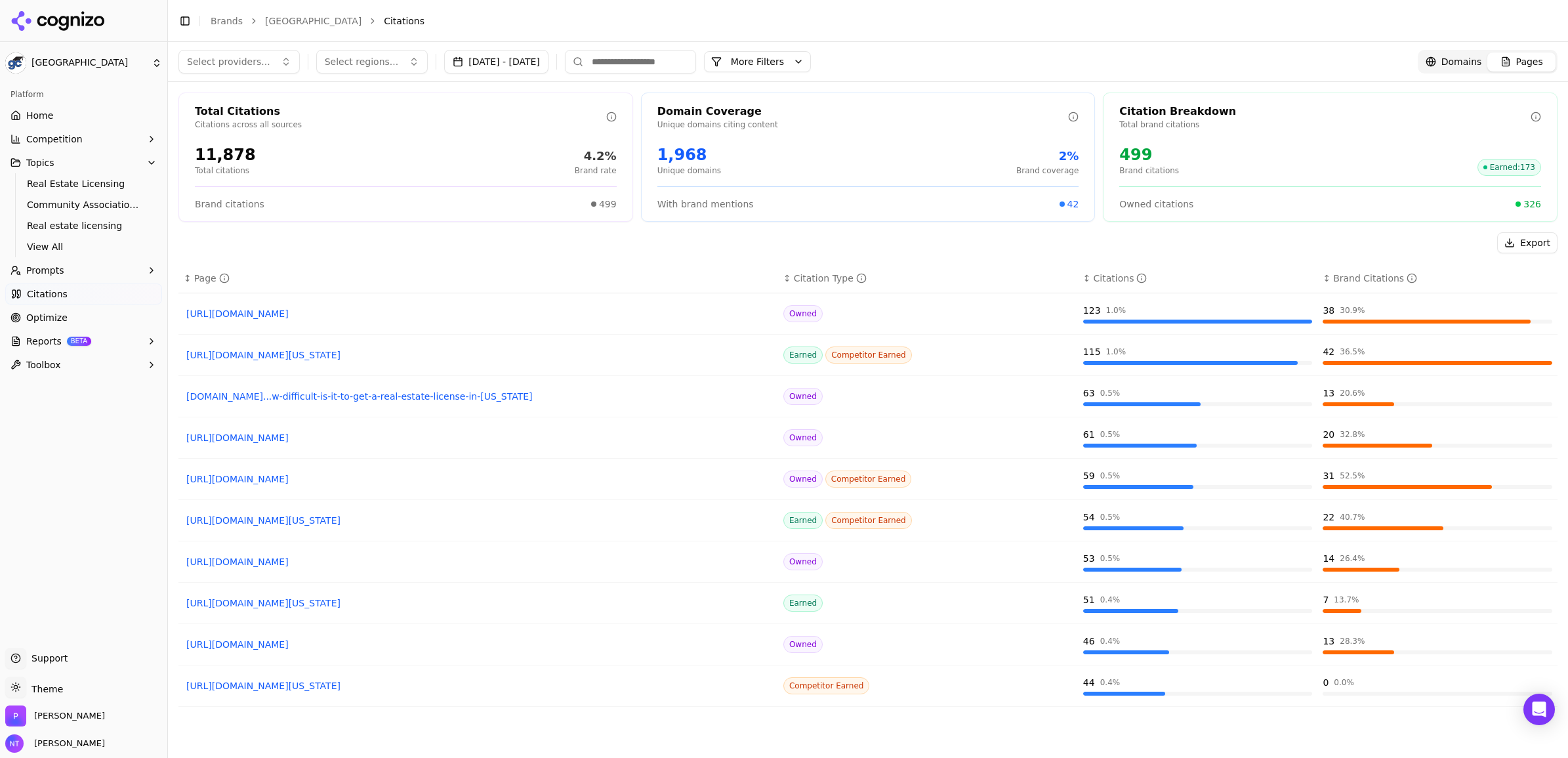
click at [1510, 243] on button "Export" at bounding box center [1527, 243] width 60 height 21
